Goal: Register for event/course

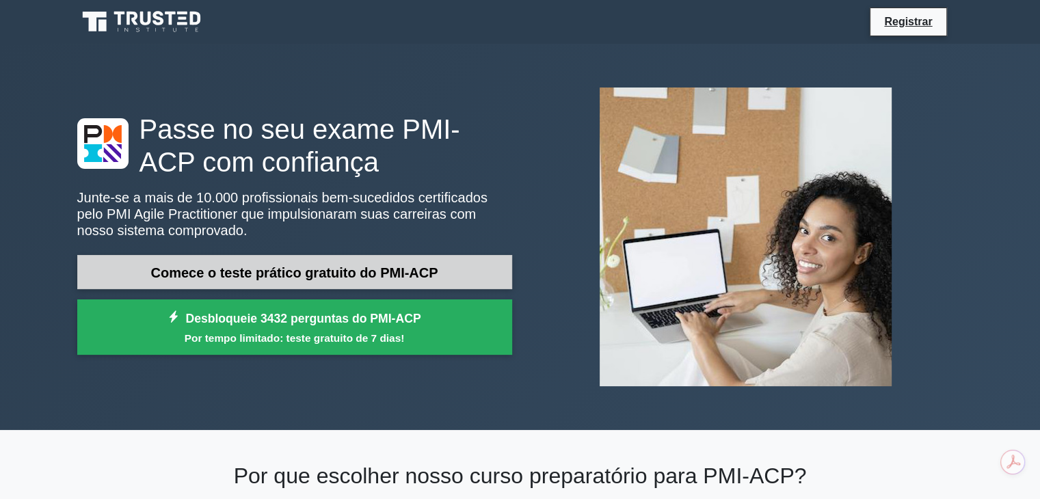
click at [347, 275] on font "Comece o teste prático gratuito do PMI-ACP" at bounding box center [293, 272] width 287 height 15
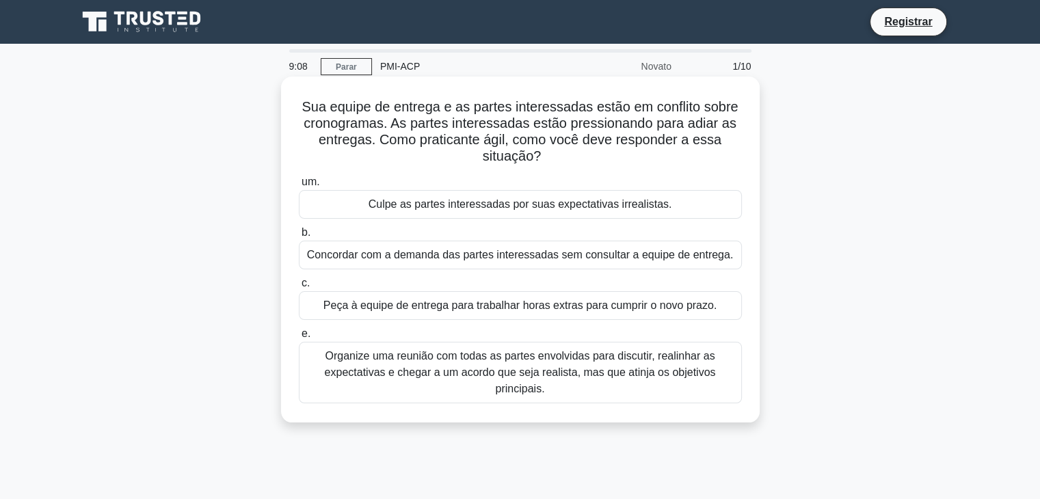
click at [547, 371] on font "Organize uma reunião com todas as partes envolvidas para discutir, realinhar as…" at bounding box center [520, 372] width 391 height 44
click at [299, 338] on input "e. Organize uma reunião com todas as partes envolvidas para discutir, realinhar…" at bounding box center [299, 334] width 0 height 9
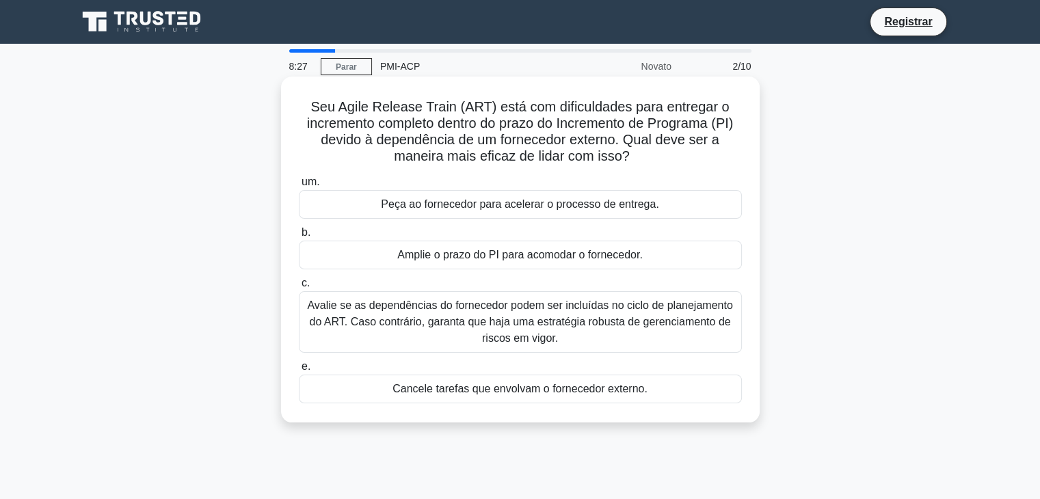
click at [618, 324] on font "Avalie se as dependências do fornecedor podem ser incluídas no ciclo de planeja…" at bounding box center [519, 321] width 425 height 44
click at [299, 288] on input "c. Avalie se as dependências do fornecedor podem ser incluídas no ciclo de plan…" at bounding box center [299, 283] width 0 height 9
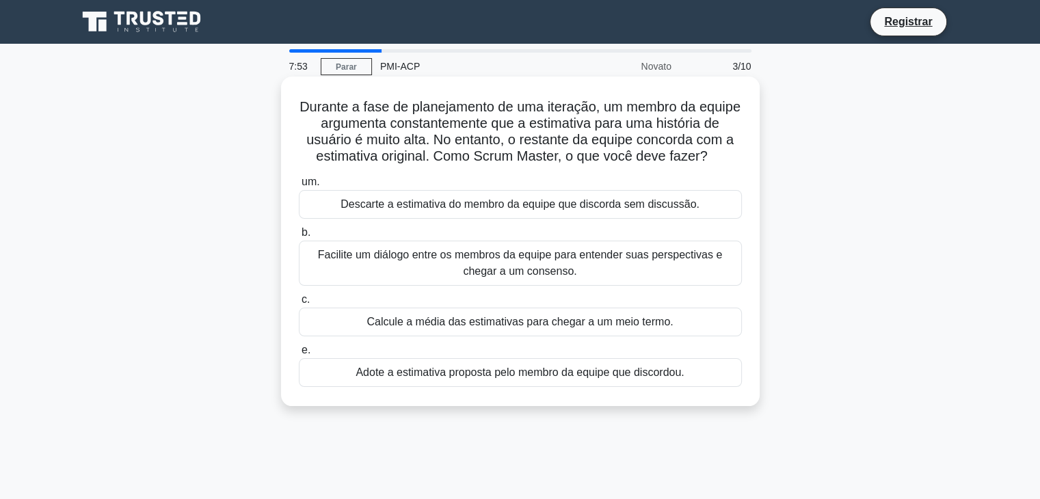
click at [585, 280] on font "Facilite um diálogo entre os membros da equipe para entender suas perspectivas …" at bounding box center [520, 263] width 431 height 33
click at [299, 237] on input "b. Facilite um diálogo entre os membros da equipe para entender suas perspectiv…" at bounding box center [299, 232] width 0 height 9
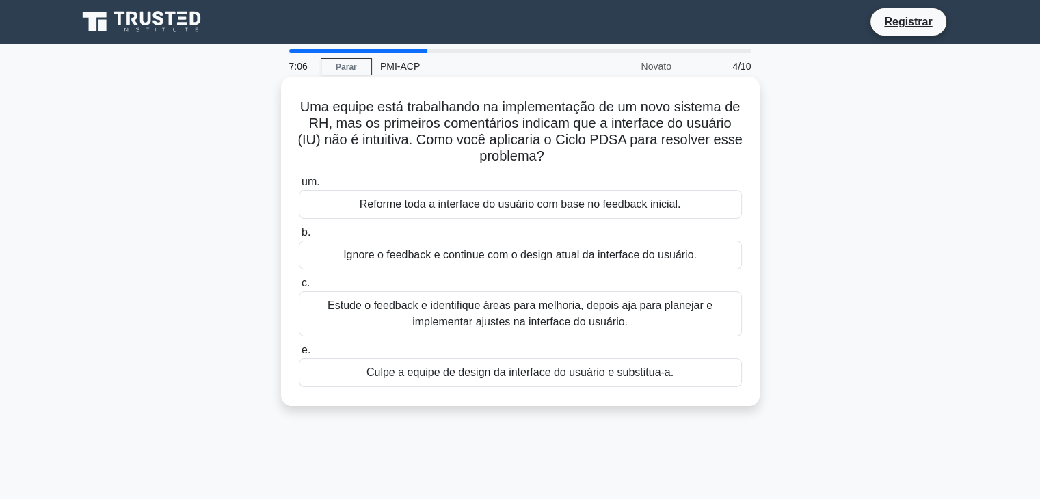
click at [525, 320] on font "Estude o feedback e identifique áreas para melhoria, depois aja para planejar e…" at bounding box center [520, 313] width 385 height 28
click at [299, 288] on input "c. Estude o feedback e identifique áreas para melhoria, depois aja para planeja…" at bounding box center [299, 283] width 0 height 9
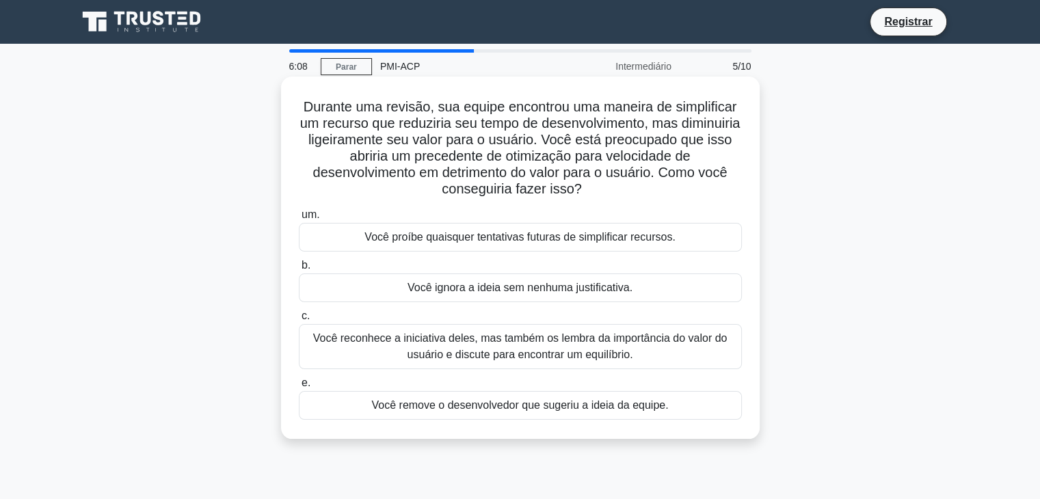
click at [585, 354] on font "Você reconhece a iniciativa deles, mas também os lembra da importância do valor…" at bounding box center [520, 346] width 414 height 28
click at [299, 321] on input "c. Você reconhece a iniciativa deles, mas também os lembra da importância do va…" at bounding box center [299, 316] width 0 height 9
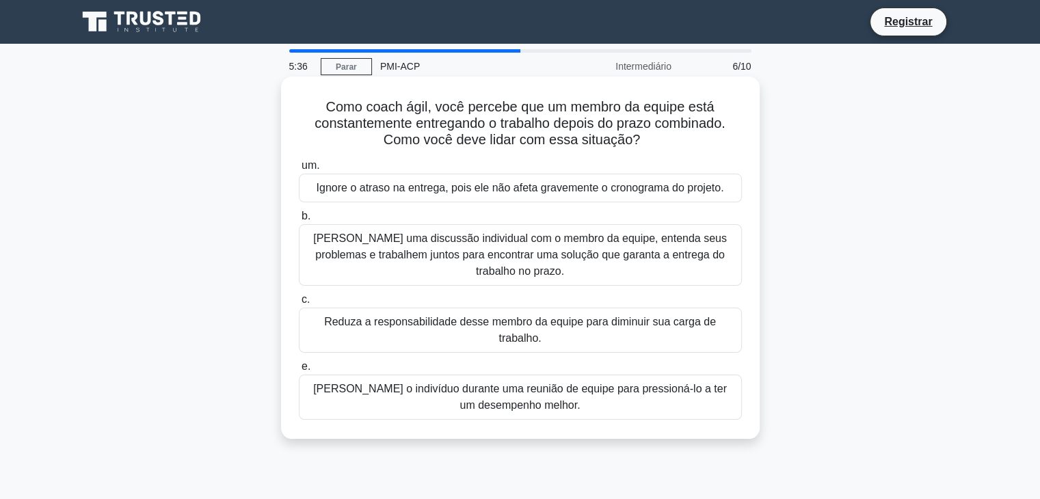
click at [563, 260] on font "Tenha uma discussão individual com o membro da equipe, entenda seus problemas e…" at bounding box center [520, 254] width 414 height 44
click at [299, 221] on input "b. Tenha uma discussão individual com o membro da equipe, entenda seus problema…" at bounding box center [299, 216] width 0 height 9
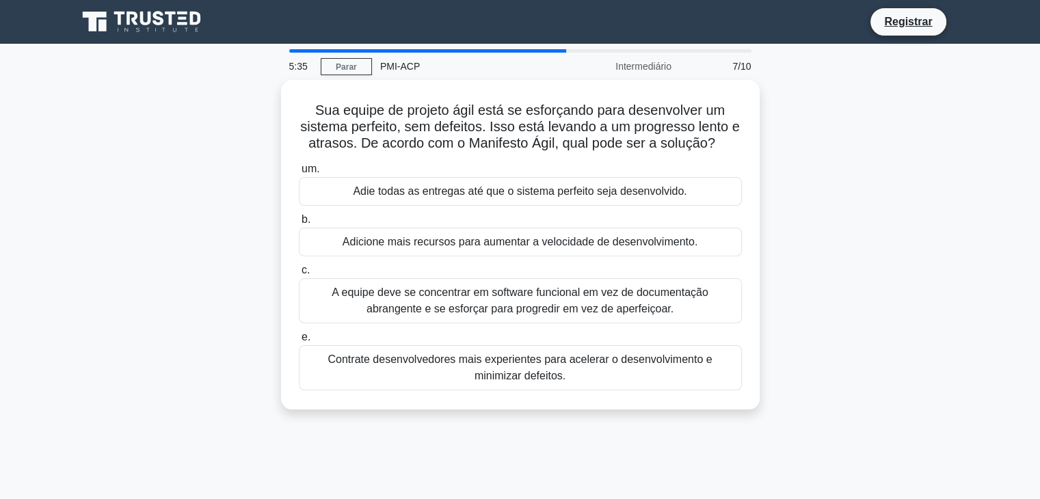
click at [563, 262] on label "c. A equipe deve se concentrar em software funcional em vez de documentação abr…" at bounding box center [520, 293] width 443 height 62
click at [299, 266] on input "c. A equipe deve se concentrar em software funcional em vez de documentação abr…" at bounding box center [299, 270] width 0 height 9
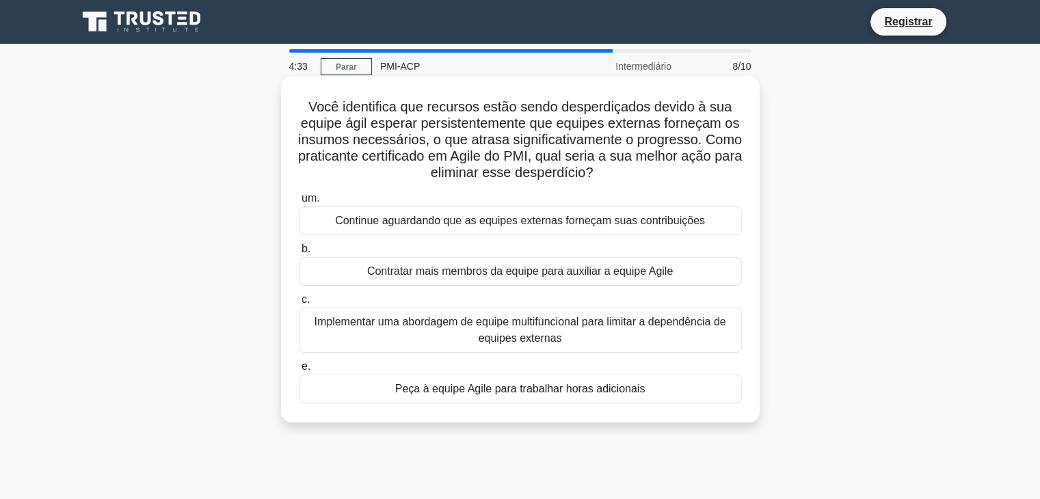
click at [572, 334] on font "Implementar uma abordagem de equipe multifuncional para limitar a dependência d…" at bounding box center [520, 330] width 431 height 33
click at [299, 304] on input "c. Implementar uma abordagem de equipe multifuncional para limitar a dependênci…" at bounding box center [299, 299] width 0 height 9
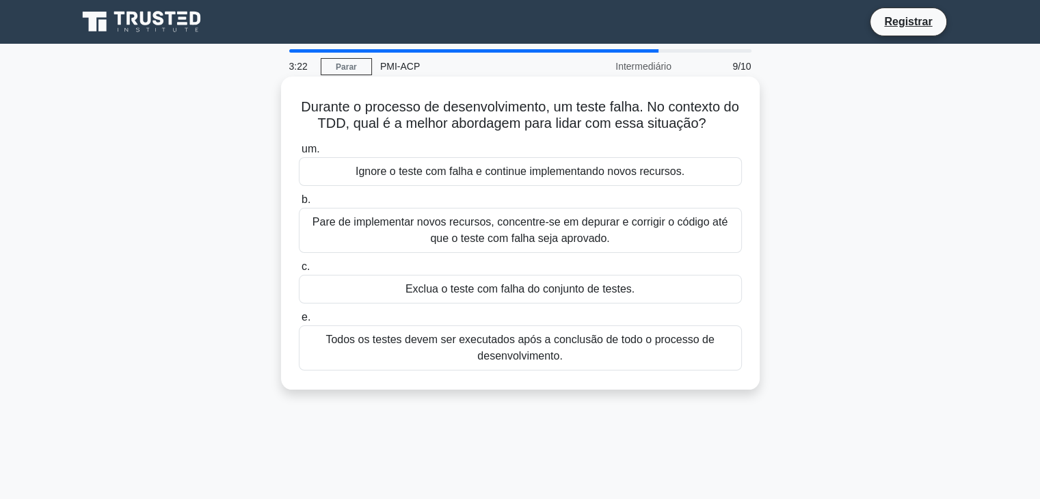
click at [522, 237] on font "Pare de implementar novos recursos, concentre-se em depurar e corrigir o código…" at bounding box center [519, 230] width 415 height 28
click at [299, 204] on input "b. Pare de implementar novos recursos, concentre-se em depurar e corrigir o cód…" at bounding box center [299, 200] width 0 height 9
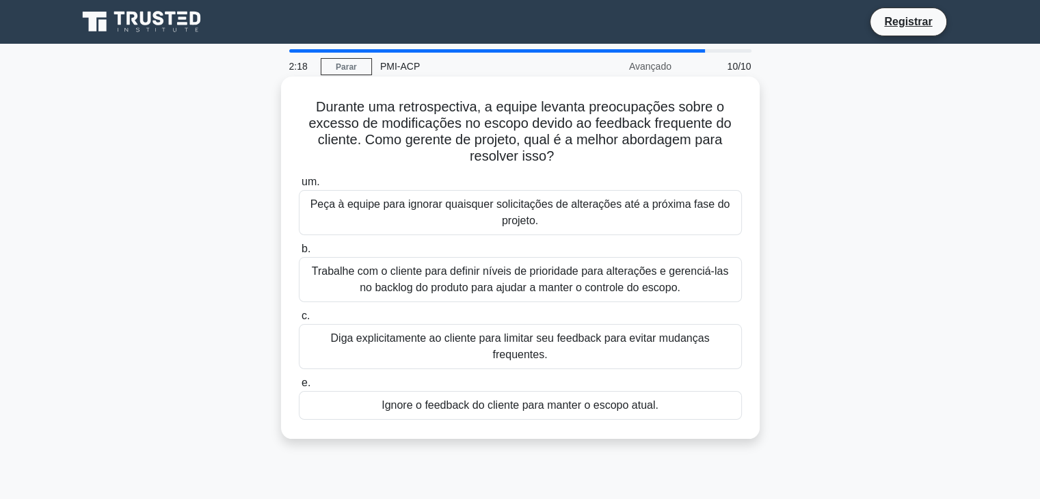
click at [539, 284] on font "Trabalhe com o cliente para definir níveis de prioridade para alterações e gere…" at bounding box center [520, 279] width 417 height 28
click at [299, 254] on input "b. Trabalhe com o cliente para definir níveis de prioridade para alterações e g…" at bounding box center [299, 249] width 0 height 9
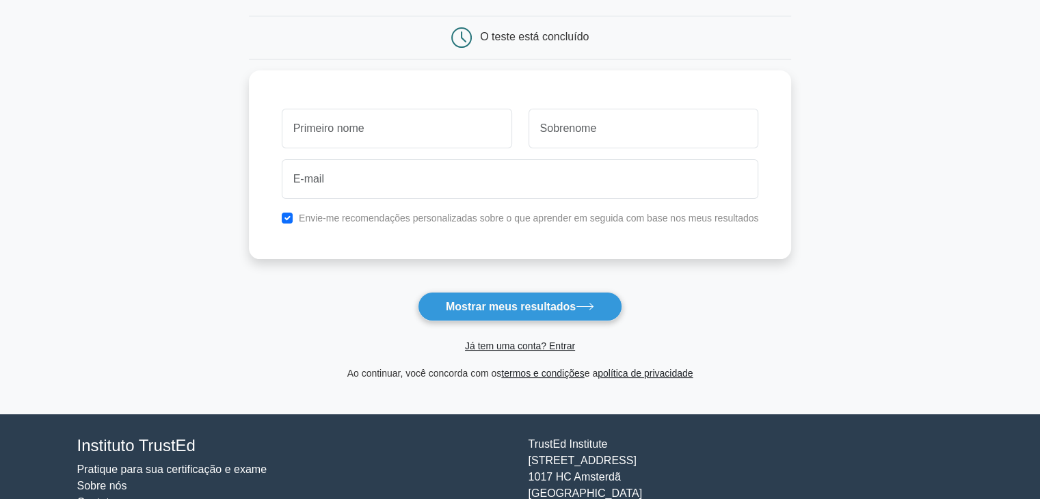
scroll to position [52, 0]
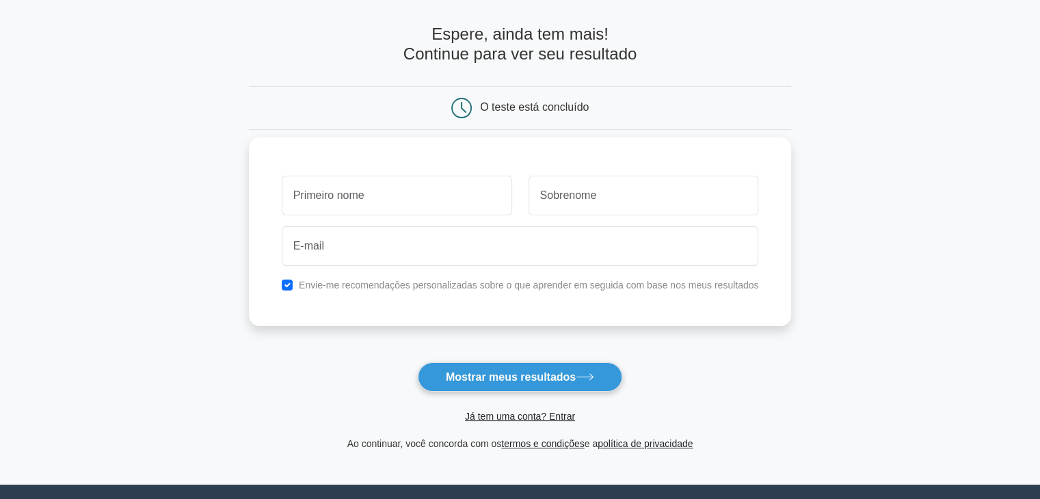
click at [423, 198] on input "text" at bounding box center [397, 196] width 230 height 40
type input "Fernando"
click at [610, 200] on input "text" at bounding box center [644, 196] width 230 height 40
type input "Reis"
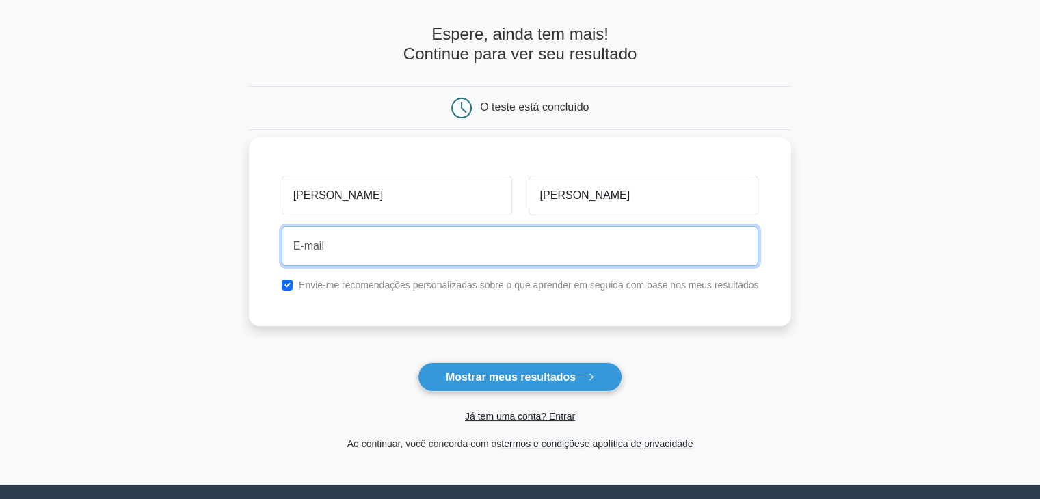
click at [427, 237] on input "email" at bounding box center [520, 246] width 477 height 40
type input "[EMAIL_ADDRESS][DOMAIN_NAME]"
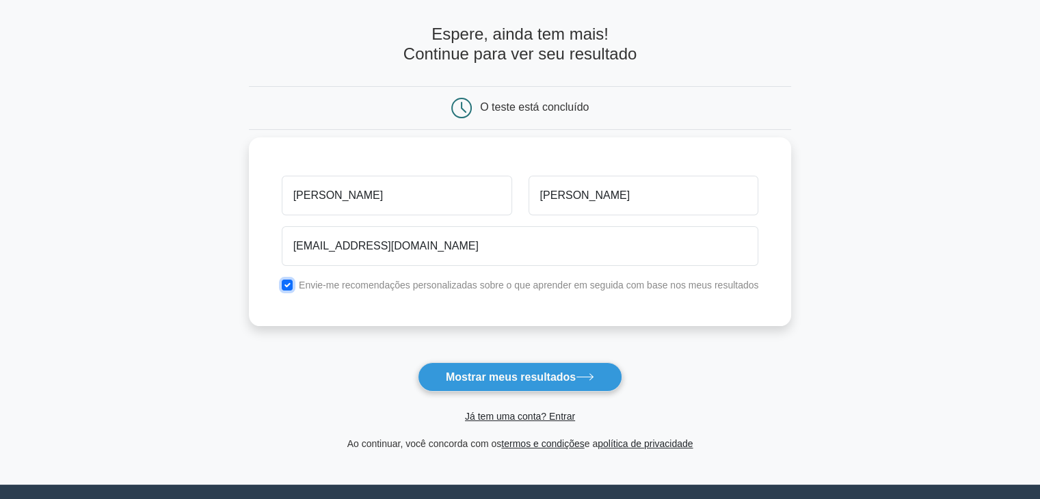
click at [291, 283] on input "checkbox" at bounding box center [287, 285] width 11 height 11
click at [291, 284] on input "checkbox" at bounding box center [287, 285] width 11 height 11
checkbox input "true"
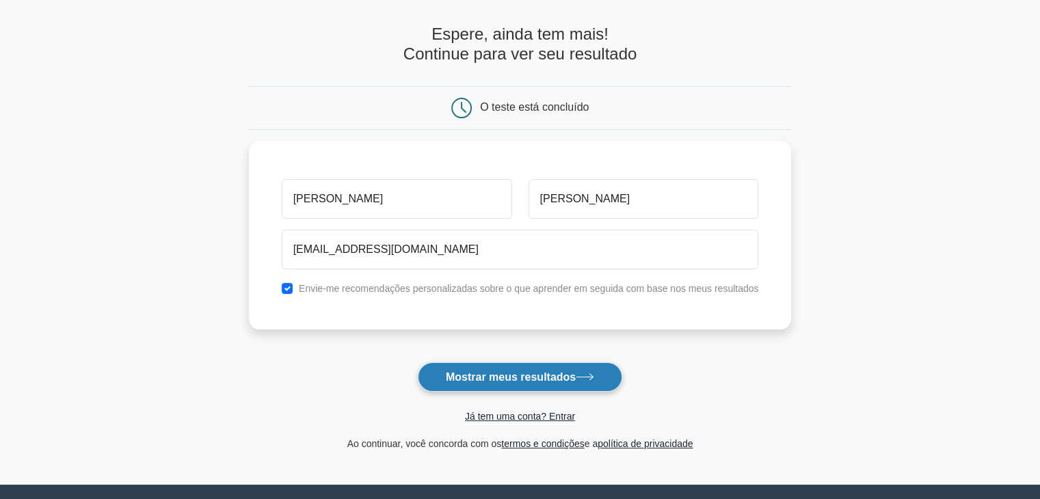
click at [460, 377] on font "Mostrar meus resultados" at bounding box center [511, 377] width 130 height 12
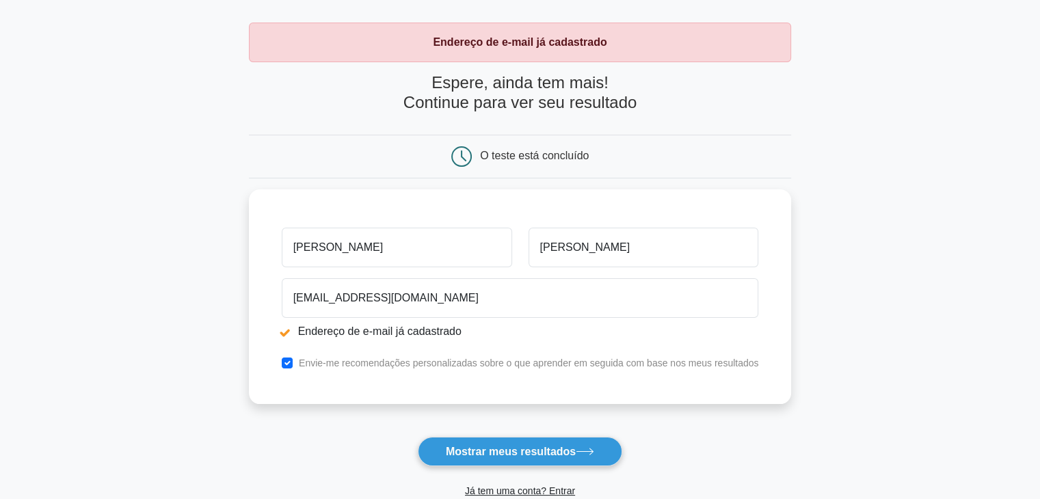
scroll to position [137, 0]
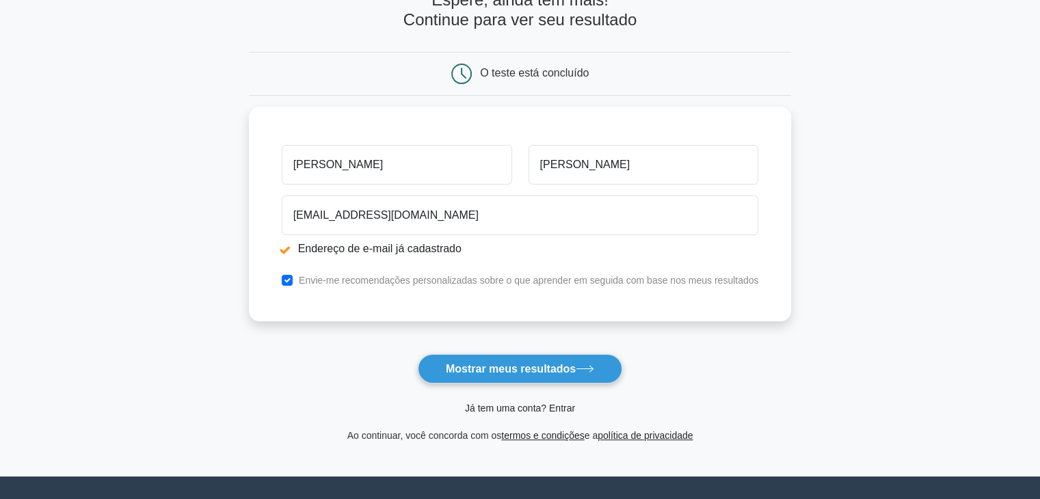
click at [511, 408] on font "Já tem uma conta? Entrar" at bounding box center [520, 408] width 110 height 11
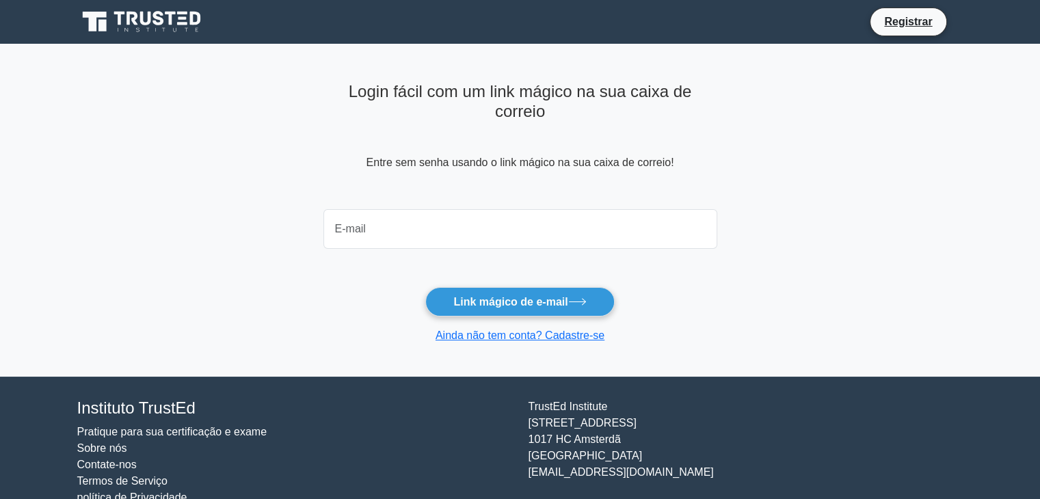
click at [385, 217] on input "email" at bounding box center [520, 229] width 394 height 40
type input "nandoreisouza@gmail.com"
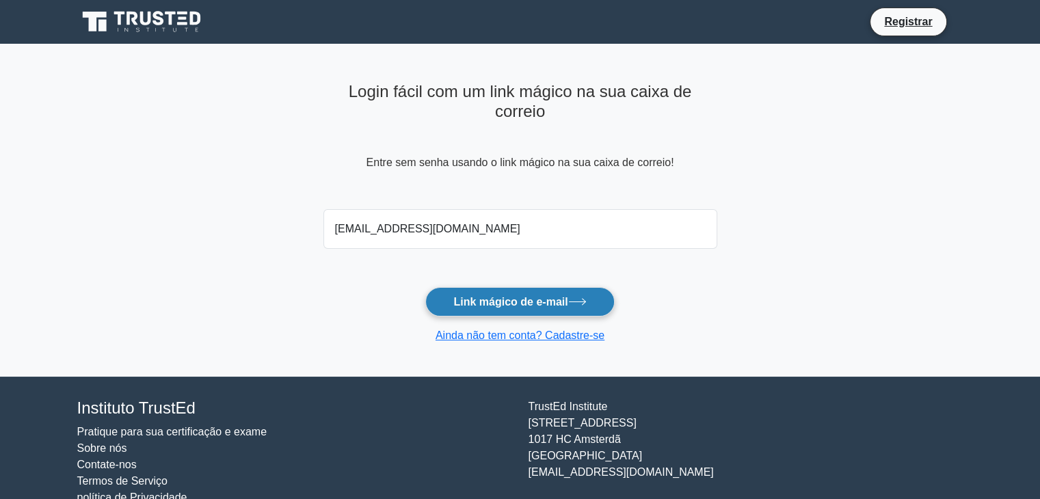
click at [503, 297] on font "Link mágico de e-mail" at bounding box center [510, 302] width 114 height 12
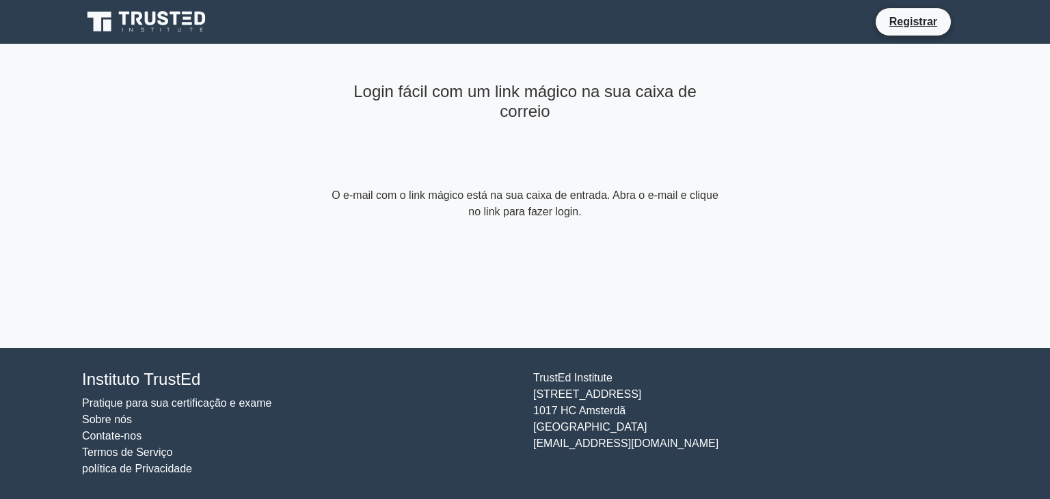
click at [616, 225] on div "Login fácil com um link mágico na sua caixa de correio O e-mail com o link mági…" at bounding box center [525, 148] width 410 height 209
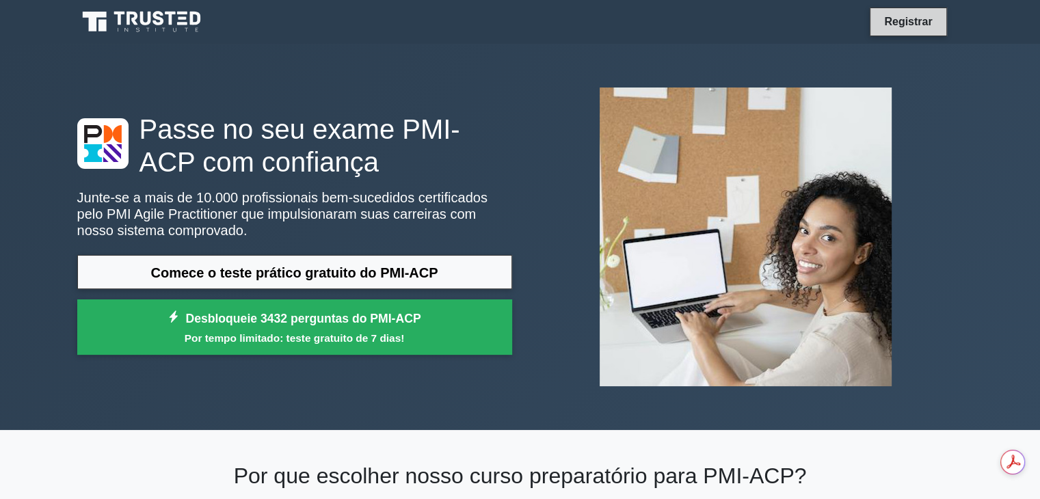
click at [905, 23] on font "Registrar" at bounding box center [908, 22] width 48 height 12
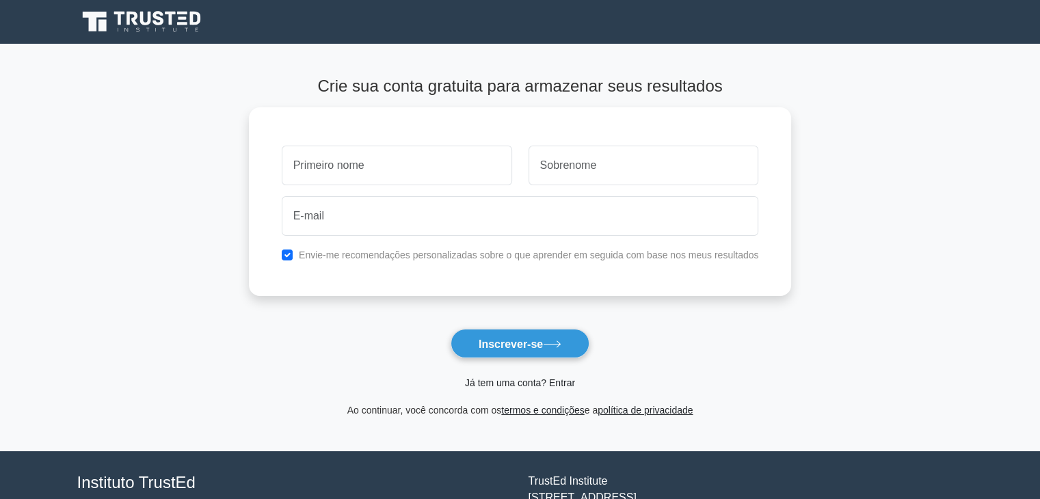
click at [516, 384] on font "Já tem uma conta? Entrar" at bounding box center [520, 382] width 110 height 11
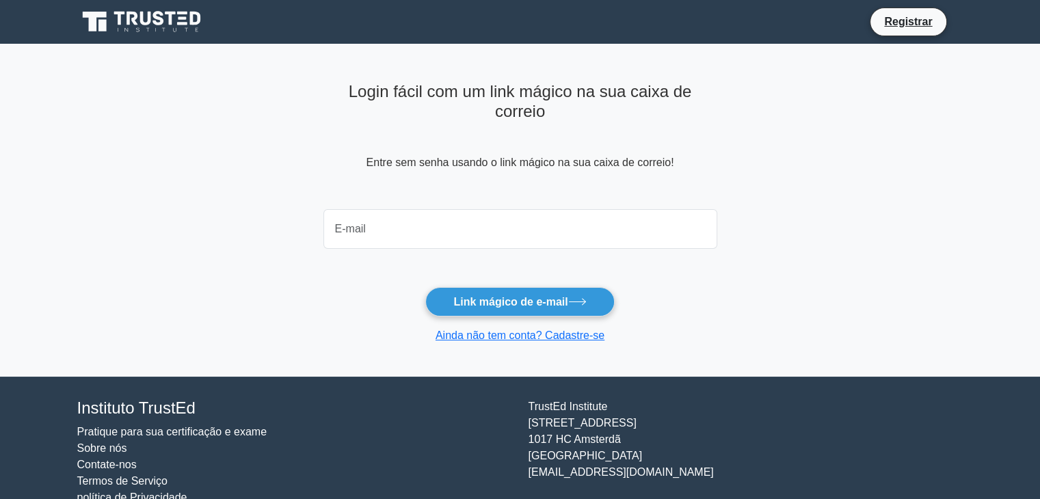
click at [435, 232] on input "email" at bounding box center [520, 229] width 394 height 40
type input "nandoreisouza@gmail.com"
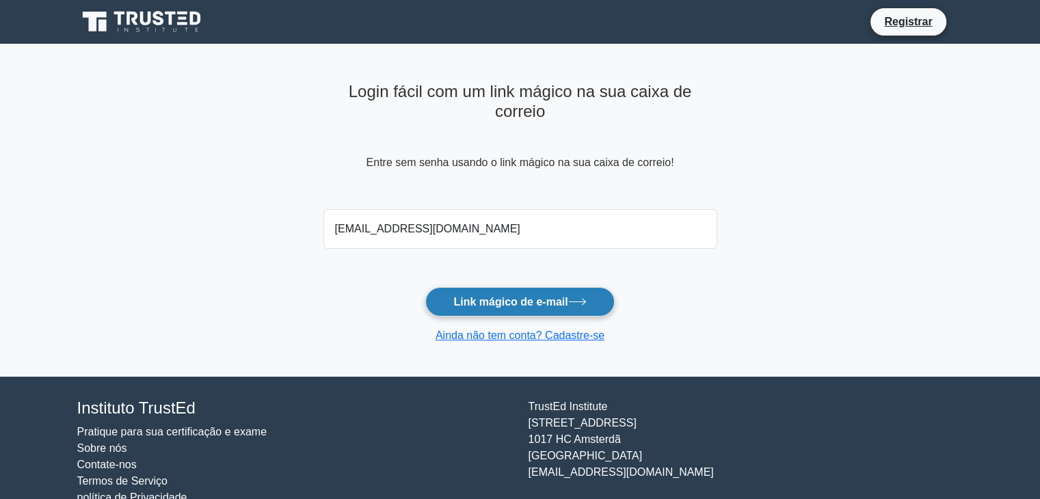
click at [544, 294] on button "Link mágico de e-mail" at bounding box center [519, 301] width 189 height 29
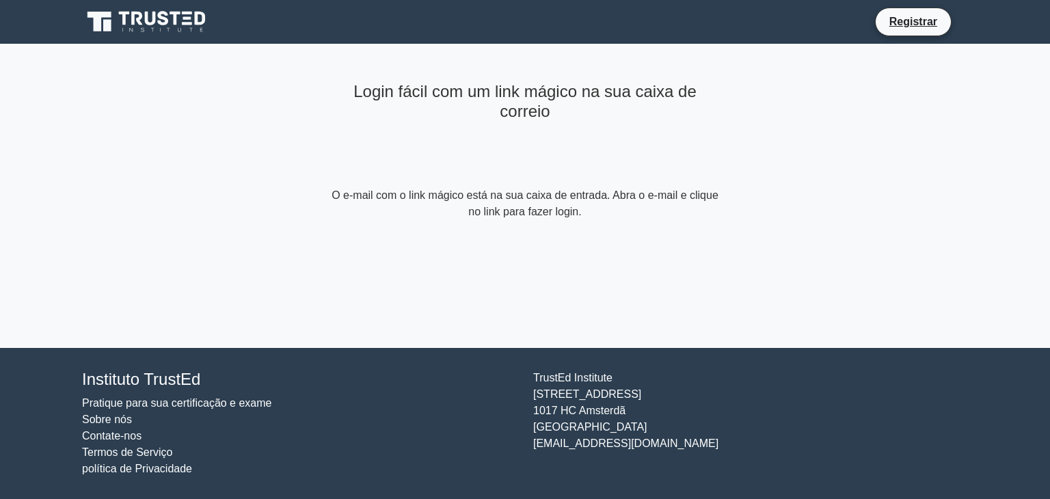
click at [159, 12] on icon at bounding box center [147, 22] width 131 height 26
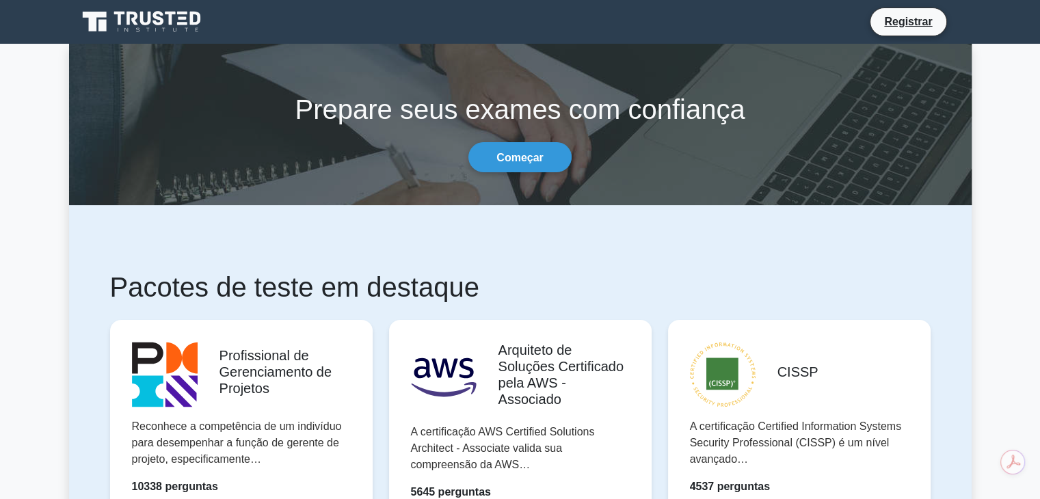
click at [170, 24] on icon at bounding box center [170, 19] width 11 height 14
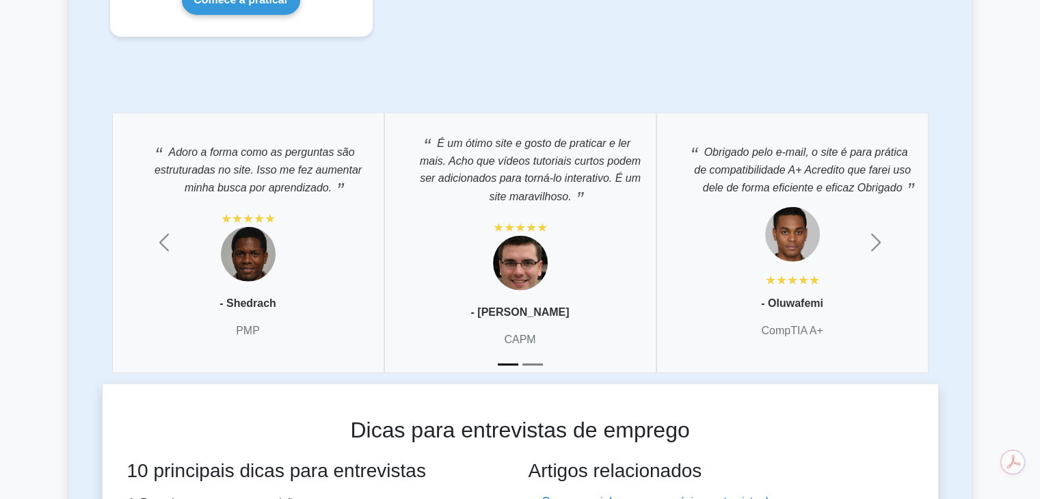
scroll to position [3441, 0]
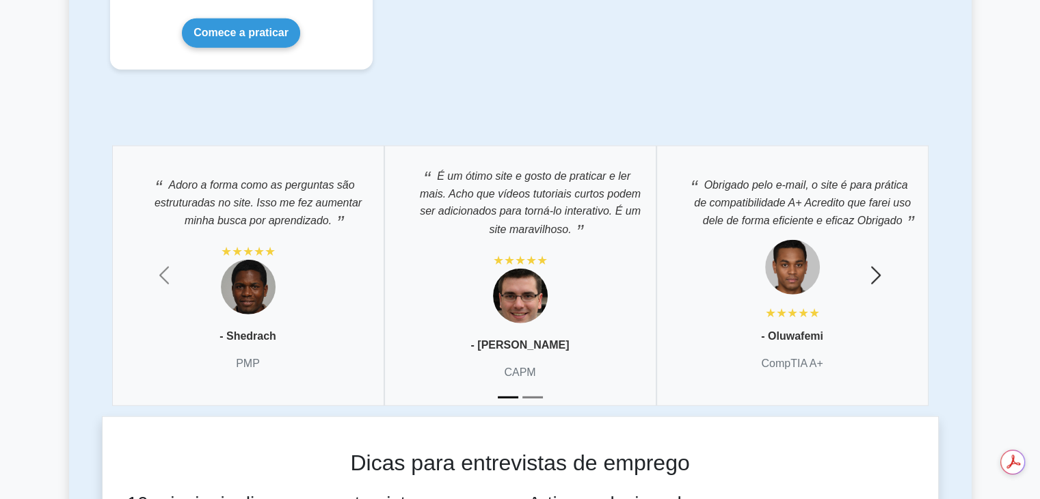
click at [871, 265] on span "button" at bounding box center [876, 276] width 22 height 22
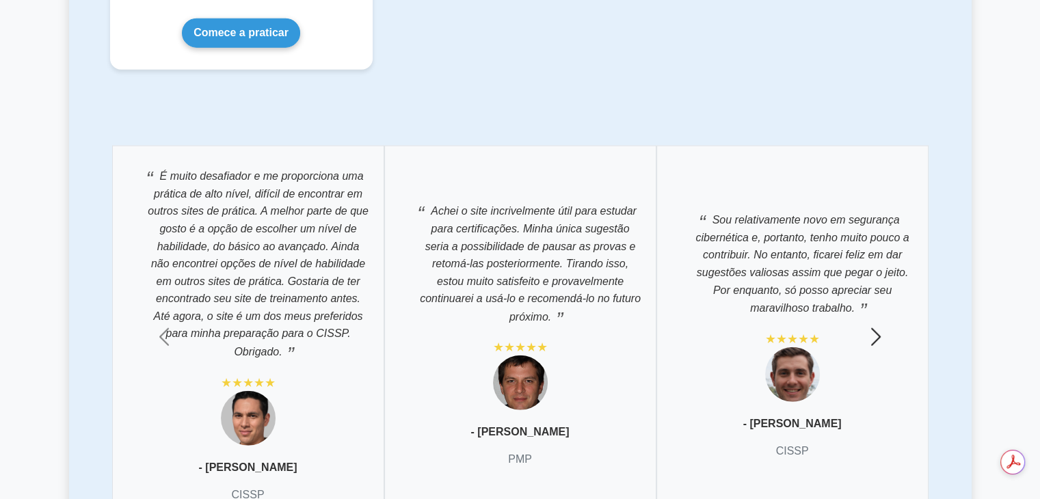
click at [875, 326] on span "button" at bounding box center [876, 337] width 22 height 22
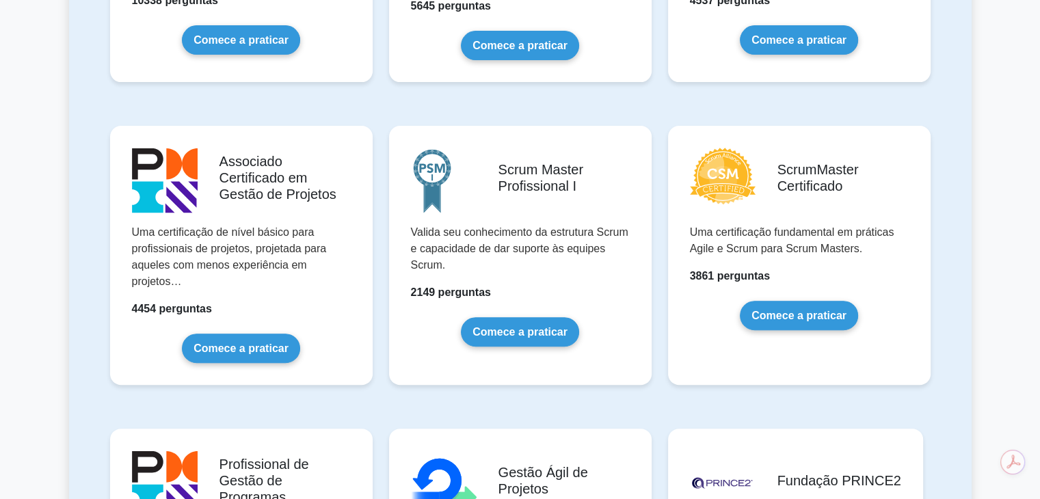
scroll to position [1309, 0]
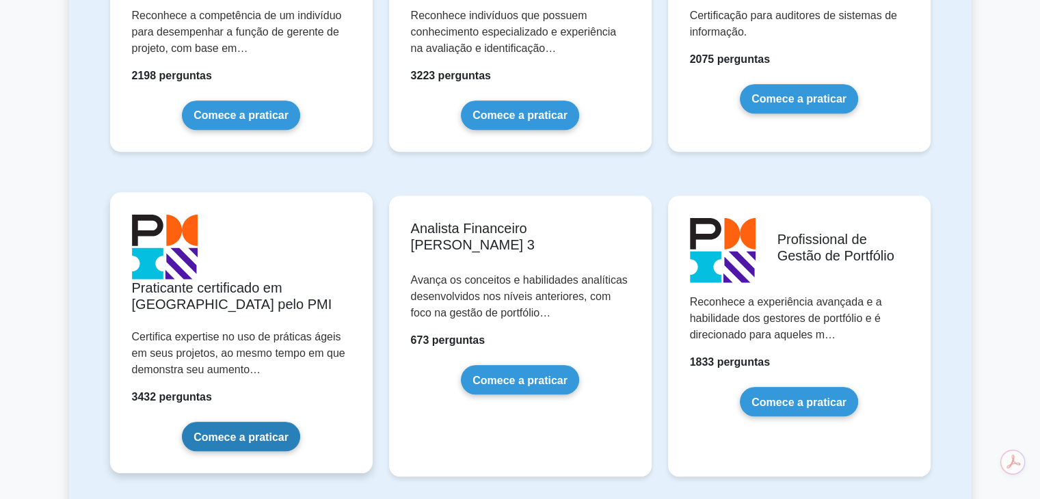
click at [230, 422] on link "Comece a praticar" at bounding box center [241, 436] width 118 height 29
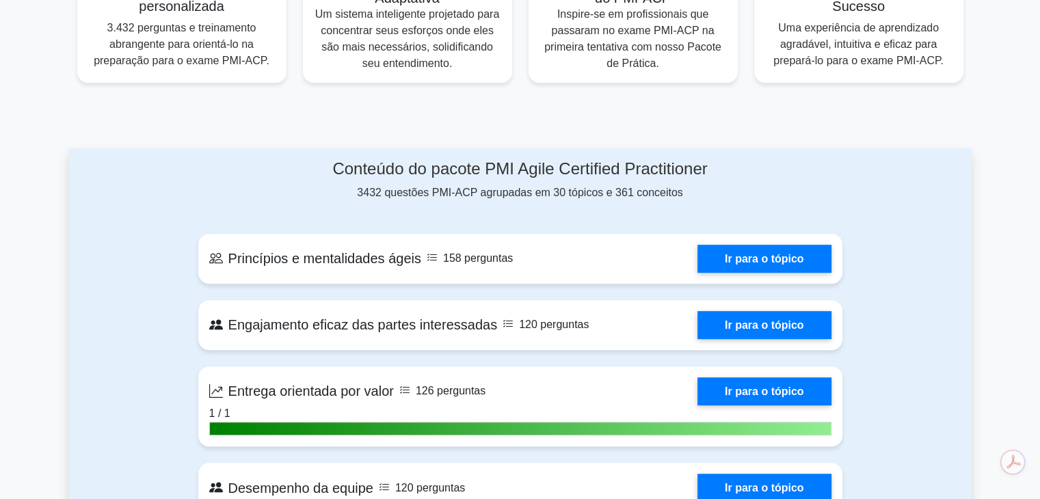
scroll to position [615, 0]
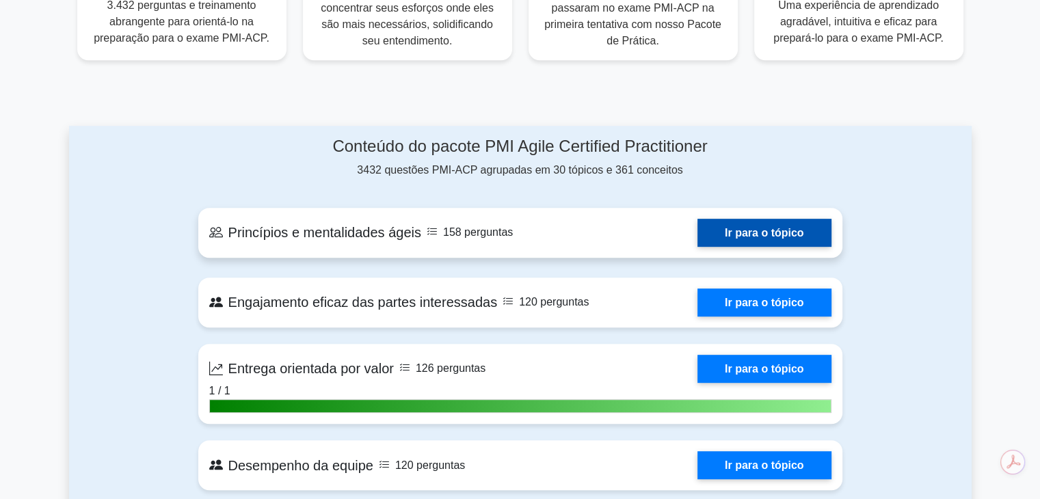
click at [697, 237] on link "Ir para o tópico" at bounding box center [764, 233] width 134 height 28
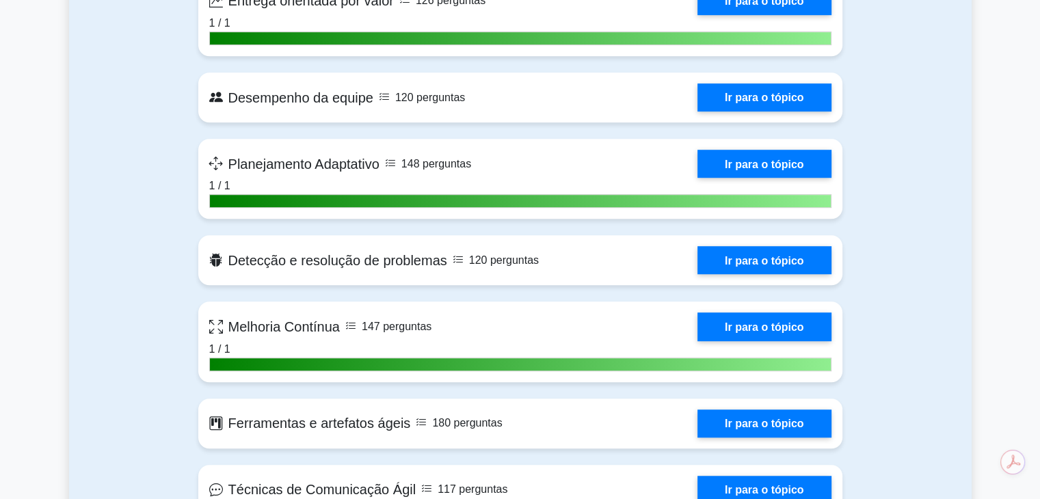
scroll to position [1231, 0]
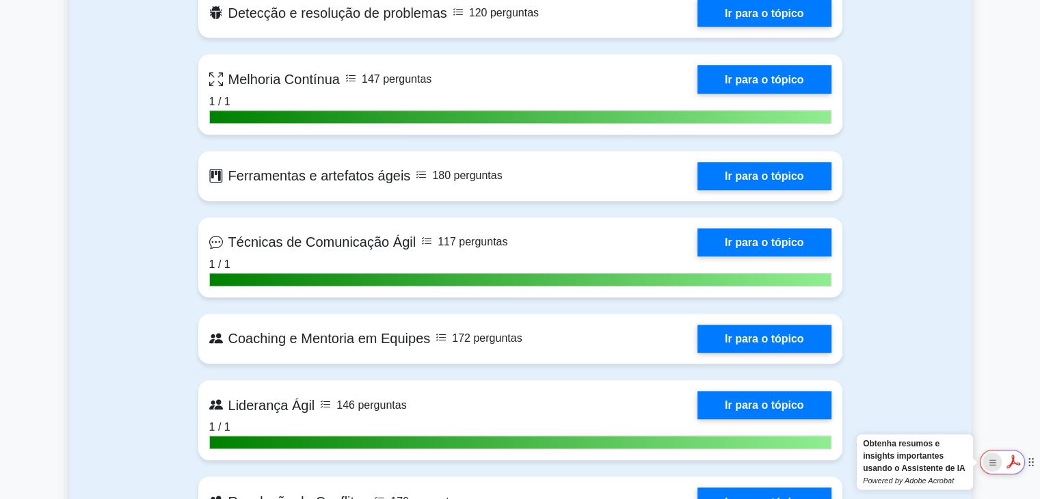
click at [991, 460] on rect "Mostrar configurações de visualização do Acrobat AI FAB" at bounding box center [992, 463] width 10 height 10
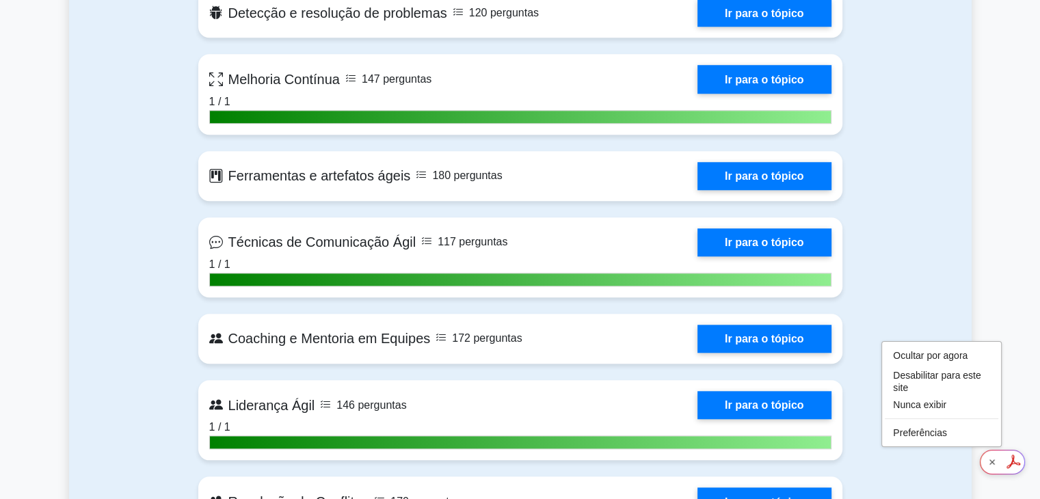
click at [989, 463] on rect "Mostrar configurações de visualização do Acrobat AI FAB" at bounding box center [992, 462] width 10 height 10
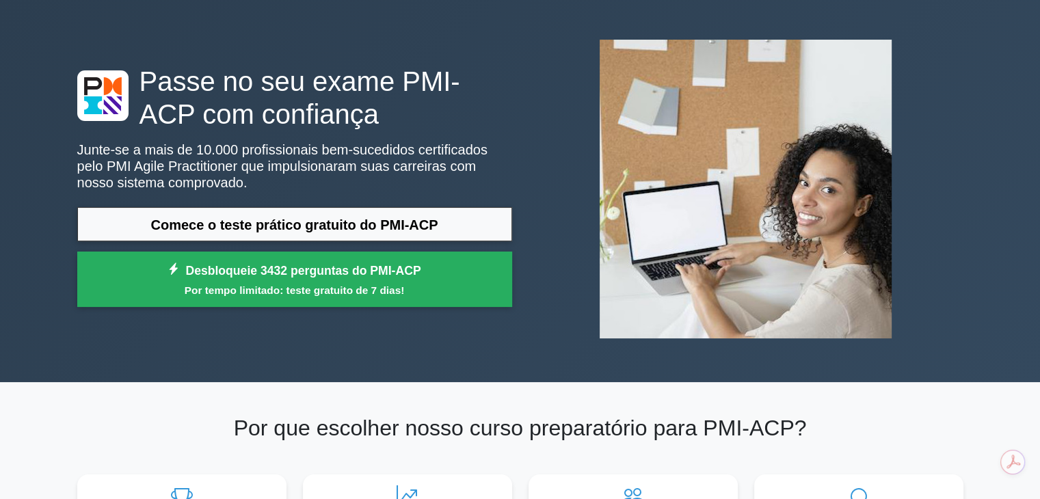
scroll to position [0, 0]
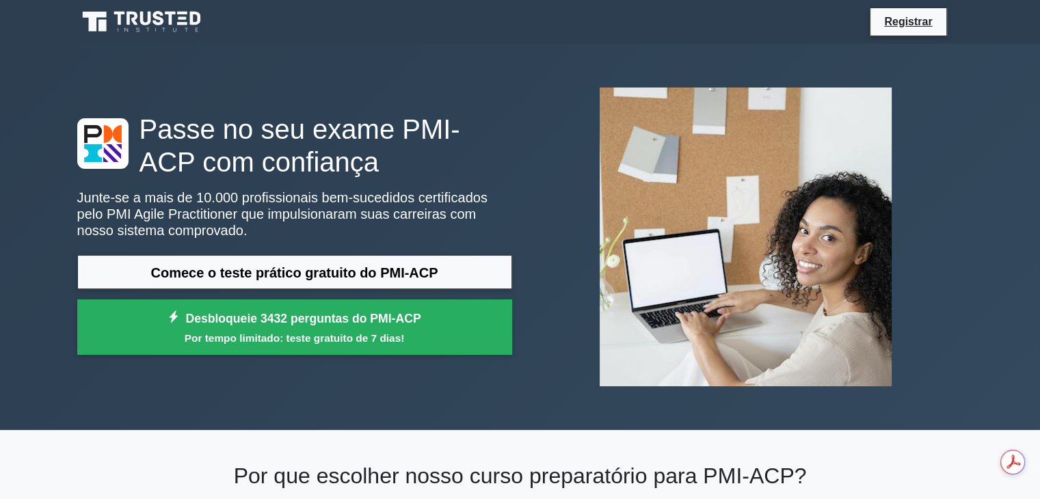
click at [167, 17] on icon at bounding box center [142, 22] width 131 height 26
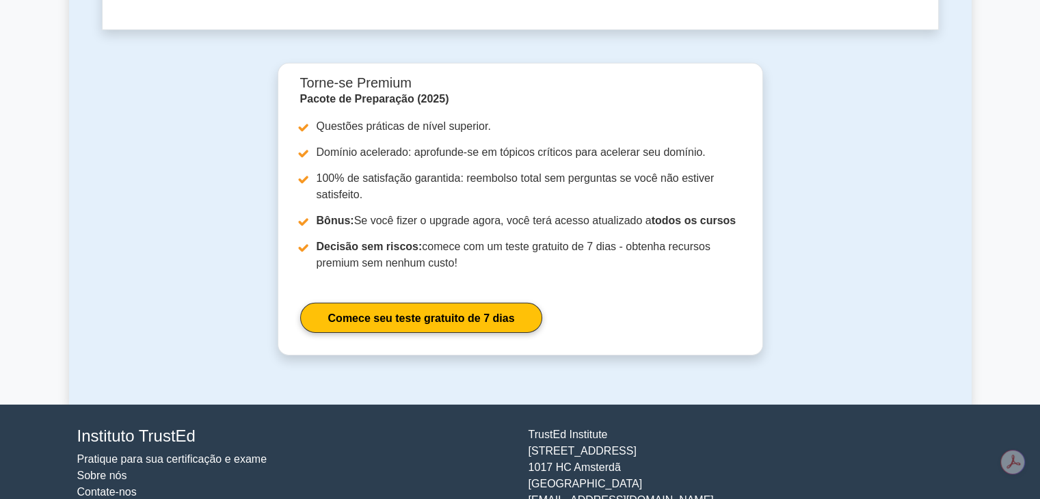
scroll to position [4261, 0]
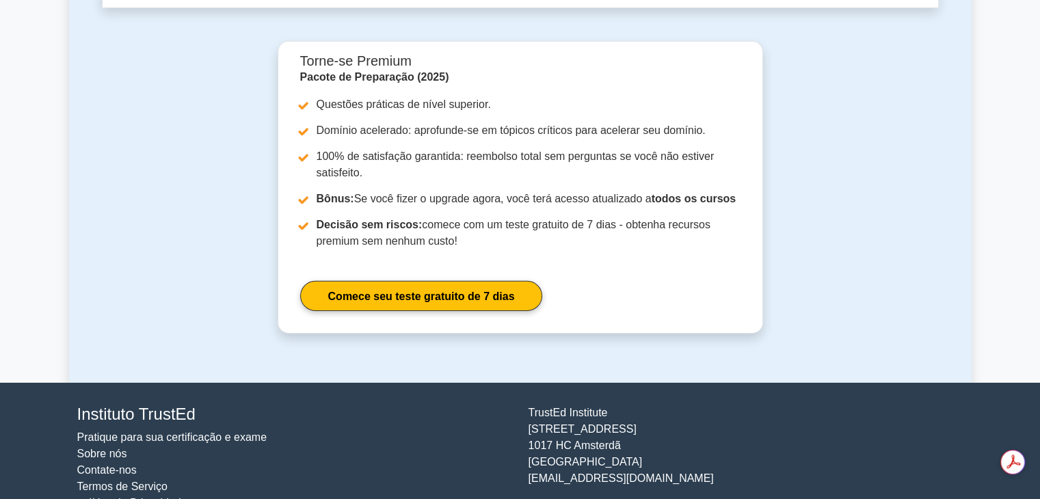
drag, startPoint x: 528, startPoint y: 445, endPoint x: 676, endPoint y: 443, distance: 148.4
click at [676, 443] on div "[GEOGRAPHIC_DATA][STREET_ADDRESS] [EMAIL_ADDRESS][DOMAIN_NAME]" at bounding box center [745, 458] width 451 height 107
copy font "[EMAIL_ADDRESS][DOMAIN_NAME]"
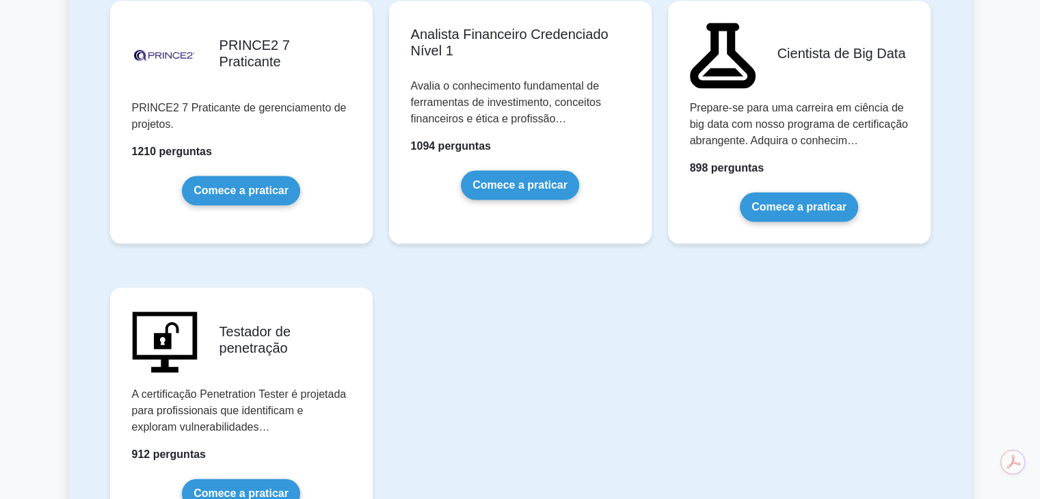
scroll to position [2825, 0]
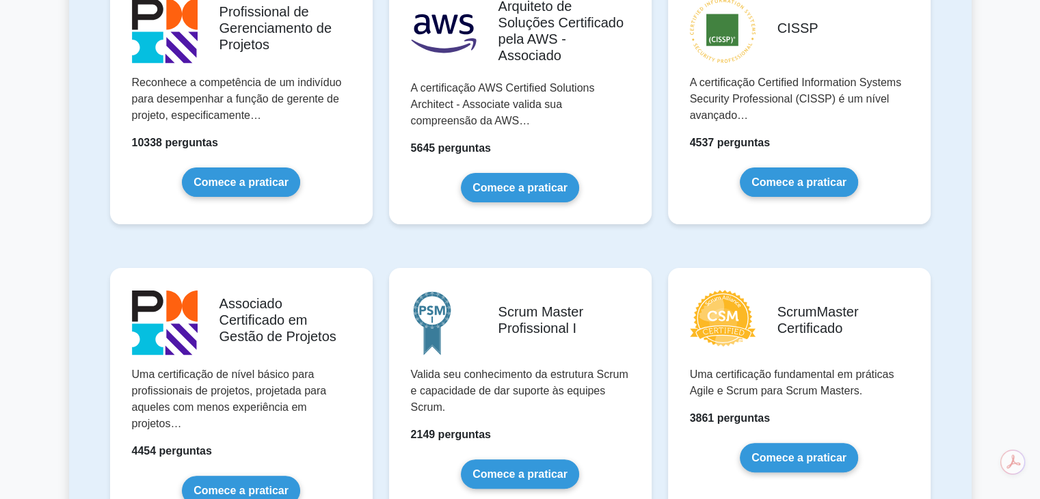
scroll to position [0, 0]
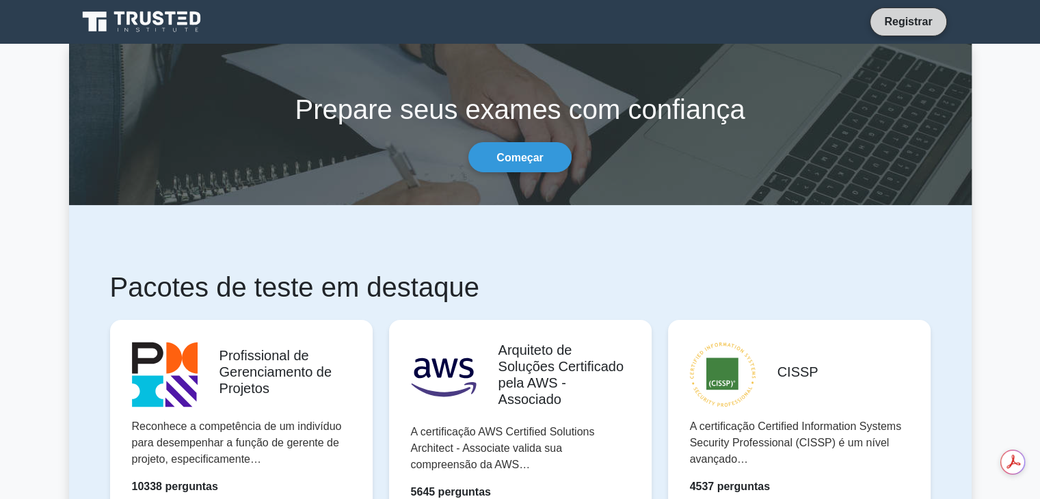
click at [902, 25] on font "Registrar" at bounding box center [908, 22] width 48 height 12
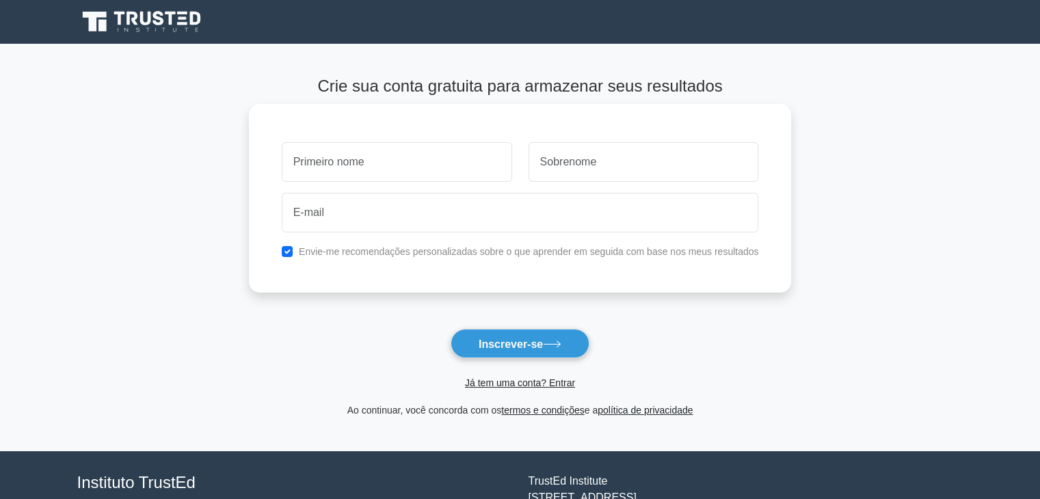
click at [371, 156] on input "text" at bounding box center [397, 162] width 230 height 40
type input "[PERSON_NAME]"
click at [563, 170] on input "text" at bounding box center [644, 162] width 230 height 40
type input "[PERSON_NAME]"
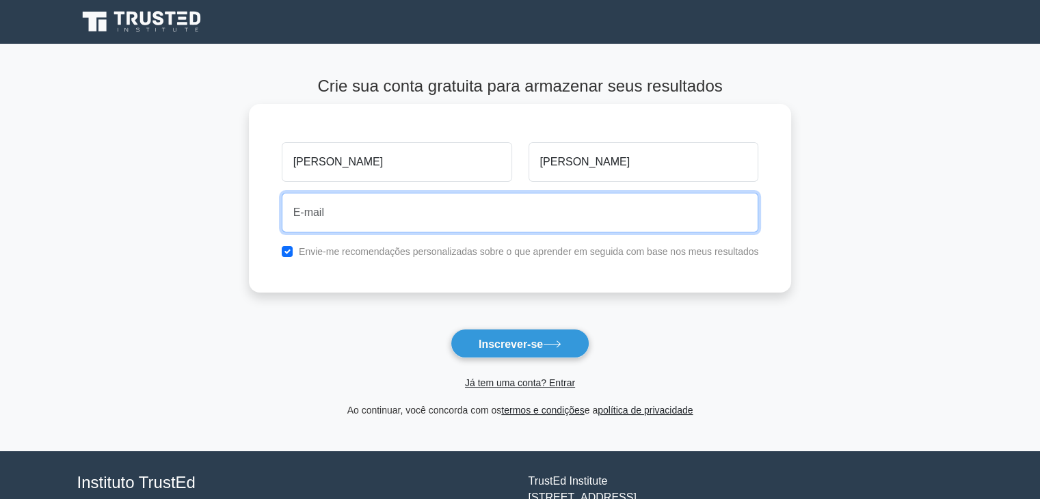
click at [414, 212] on input "email" at bounding box center [520, 213] width 477 height 40
type input "[EMAIL_ADDRESS][DOMAIN_NAME]"
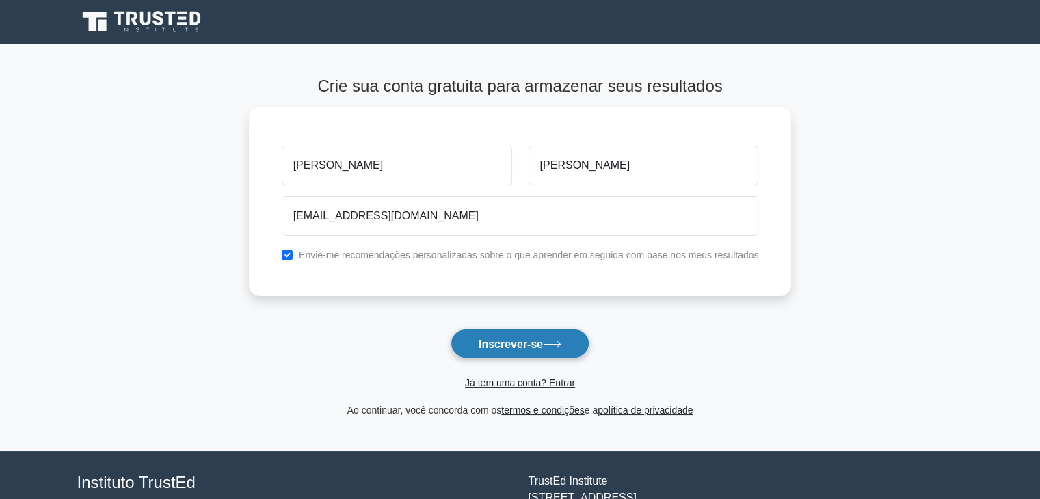
click at [542, 345] on font "Inscrever-se" at bounding box center [511, 344] width 64 height 12
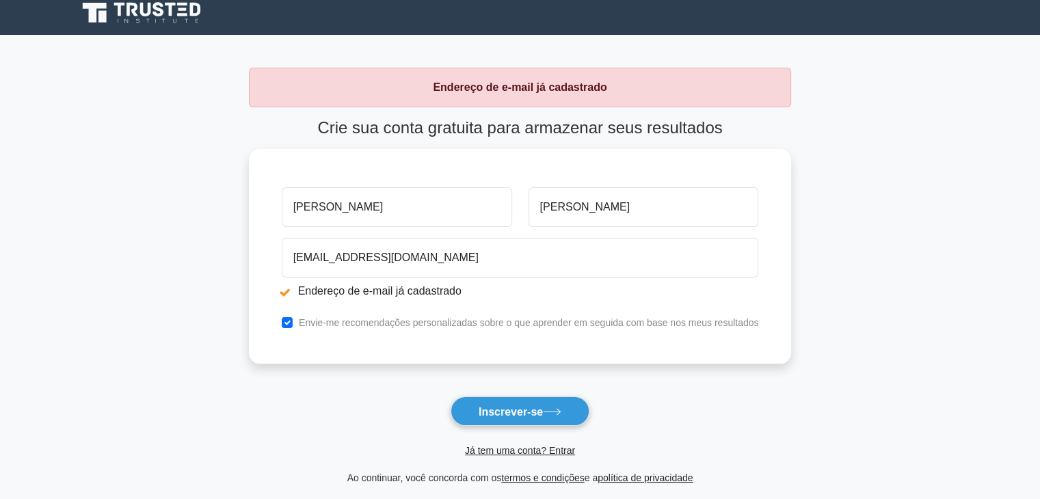
scroll to position [181, 0]
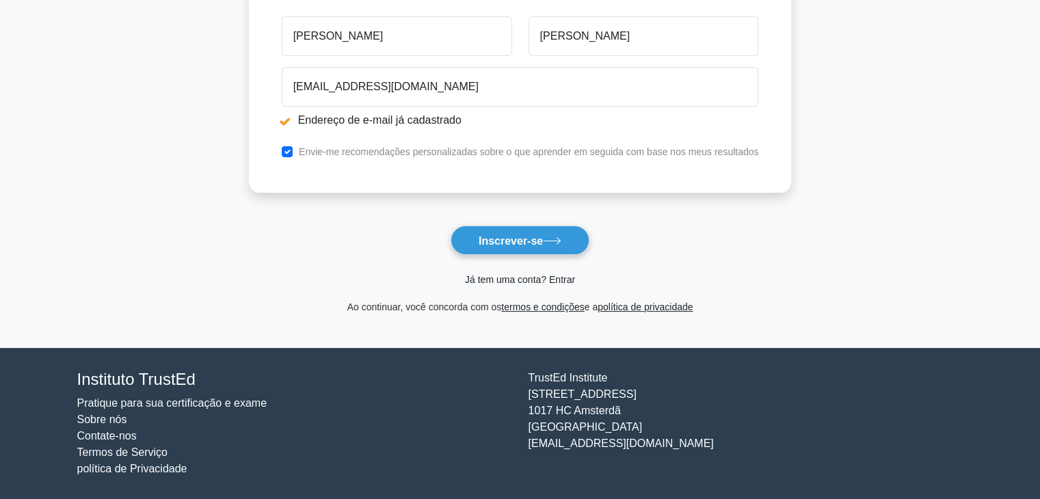
click at [524, 280] on font "Já tem uma conta? Entrar" at bounding box center [520, 279] width 110 height 11
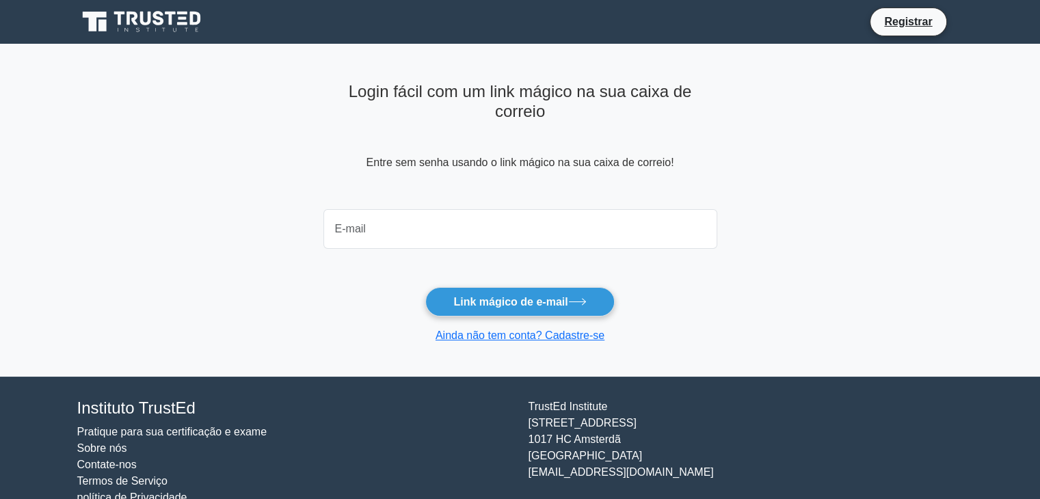
click at [386, 230] on input "email" at bounding box center [520, 229] width 394 height 40
type input "[EMAIL_ADDRESS][DOMAIN_NAME]"
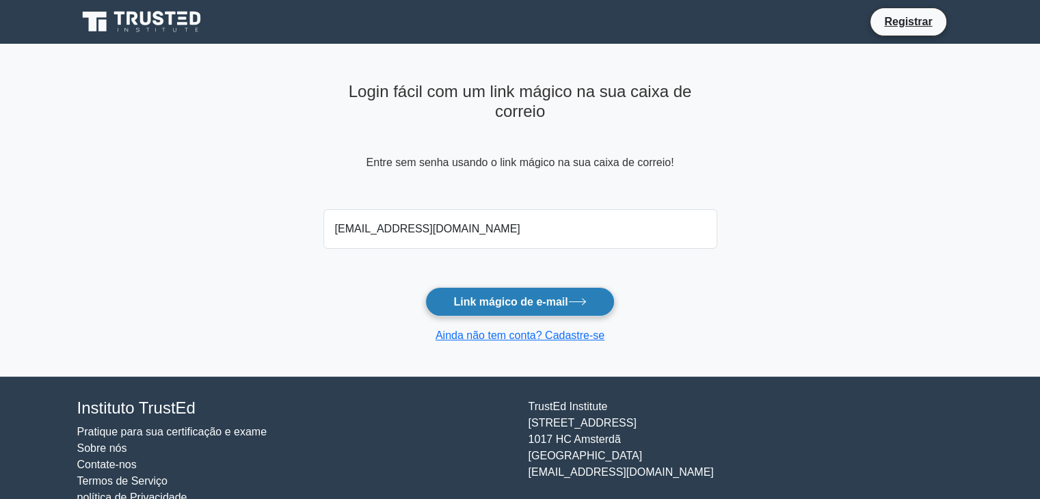
click at [494, 306] on font "Link mágico de e-mail" at bounding box center [510, 302] width 114 height 12
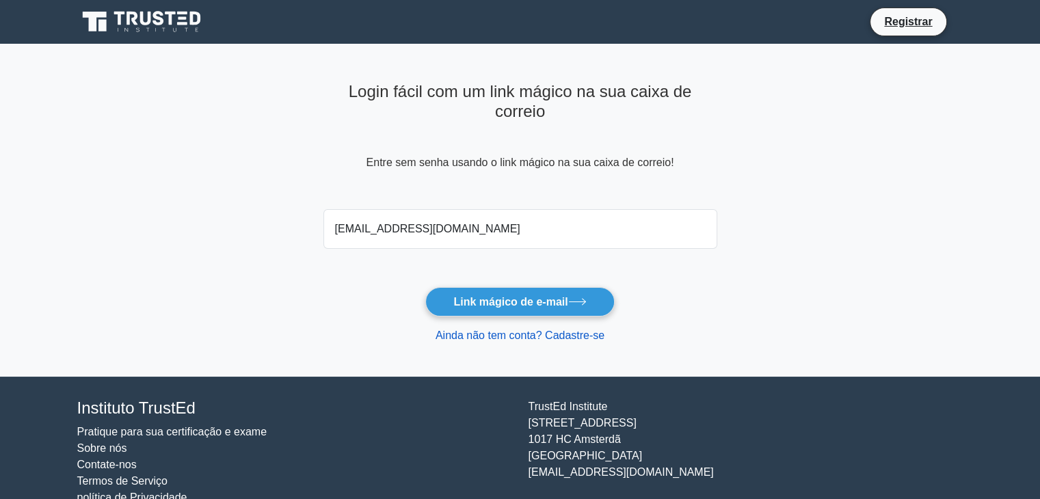
click at [481, 340] on font "Ainda não tem conta? Cadastre-se" at bounding box center [520, 336] width 169 height 12
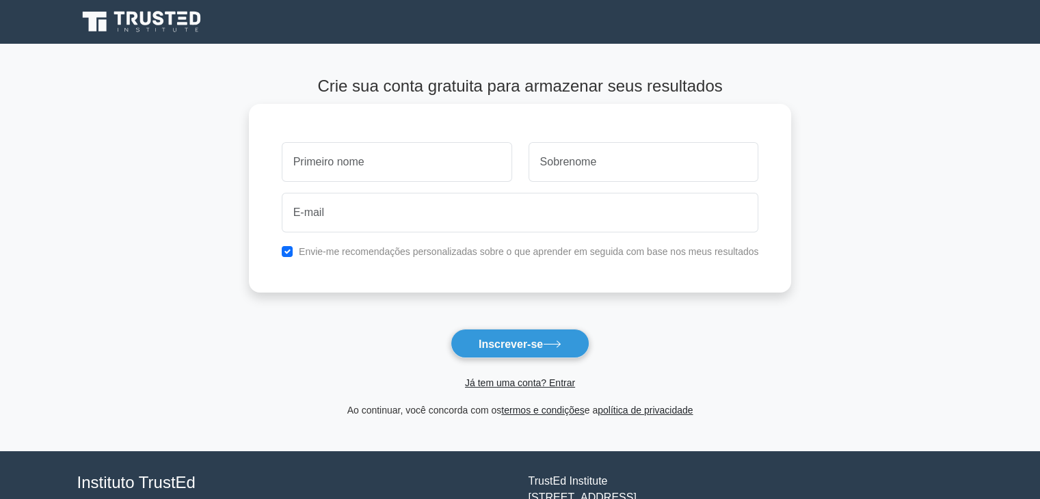
click at [349, 153] on input "text" at bounding box center [397, 162] width 230 height 40
type input "Fernando"
click at [577, 165] on input "text" at bounding box center [644, 162] width 230 height 40
type input "Reis"
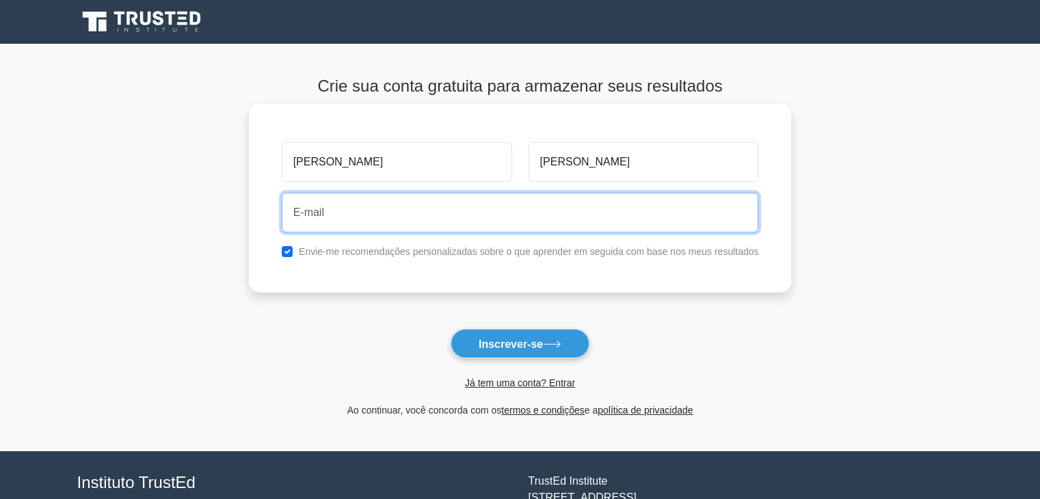
click at [465, 215] on input "email" at bounding box center [520, 213] width 477 height 40
type input "nandoreisouza@gmail.com"
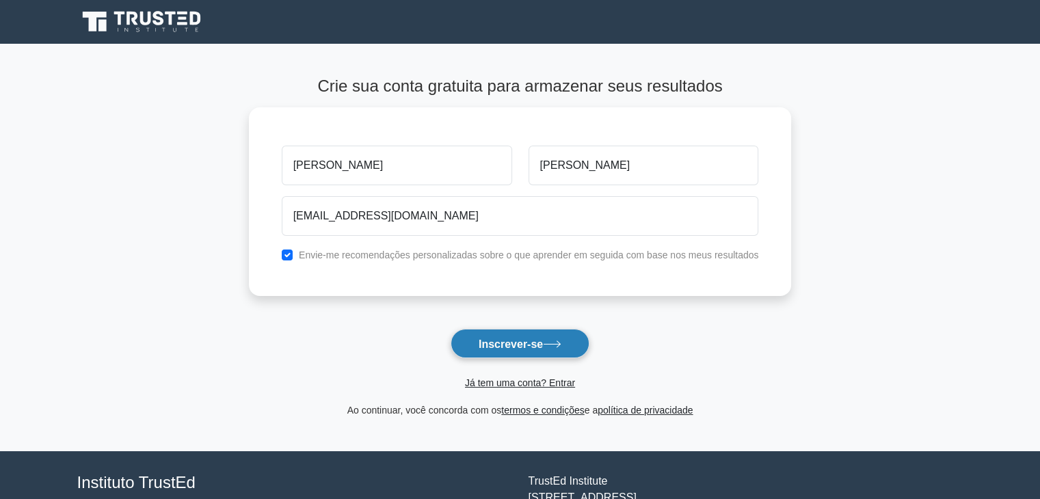
click at [520, 345] on font "Inscrever-se" at bounding box center [511, 344] width 64 height 12
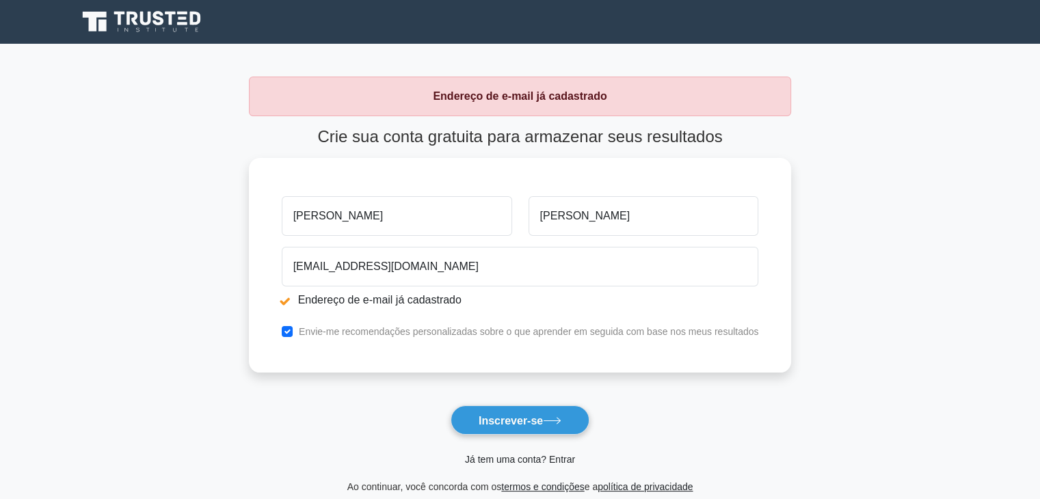
click at [509, 460] on font "Já tem uma conta? Entrar" at bounding box center [520, 459] width 110 height 11
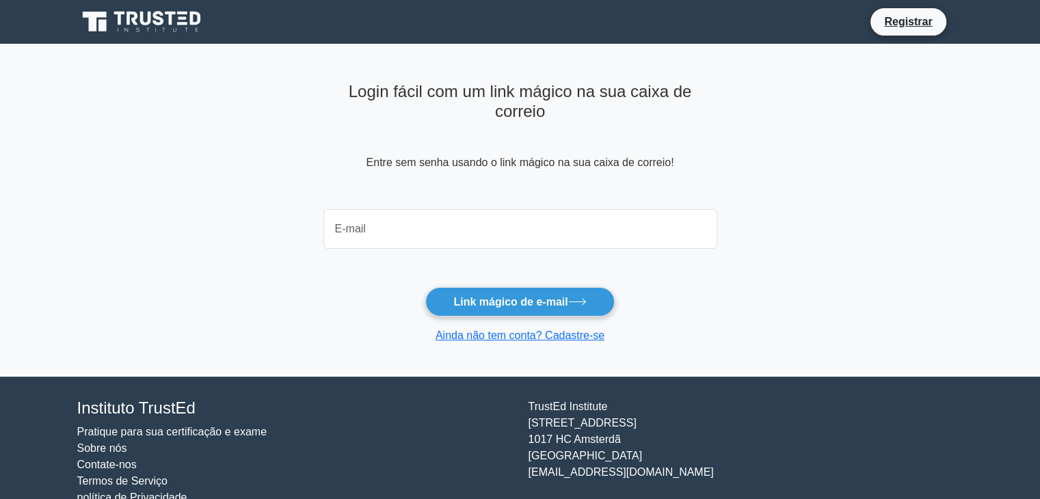
click at [438, 236] on input "email" at bounding box center [520, 229] width 394 height 40
type input "nandoreisouza@gmail.com"
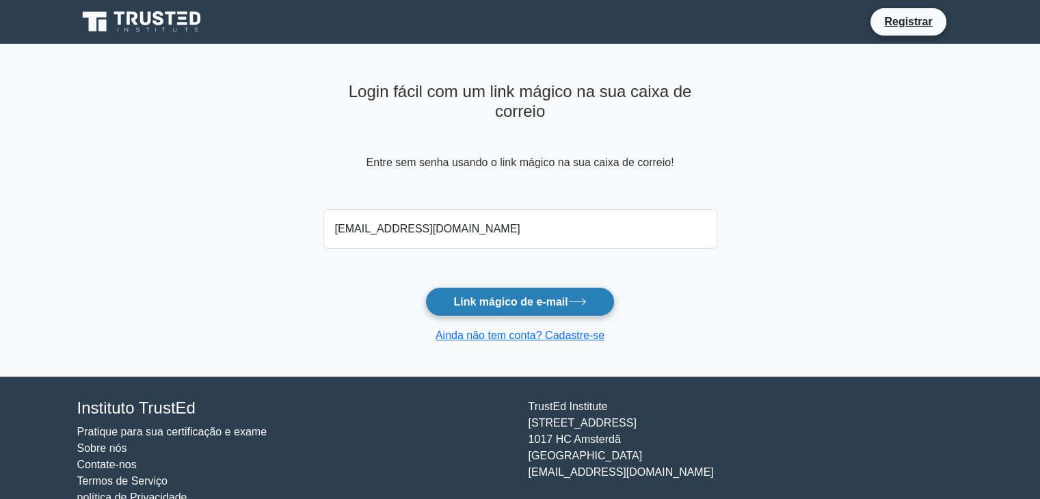
click at [509, 302] on font "Link mágico de e-mail" at bounding box center [510, 302] width 114 height 12
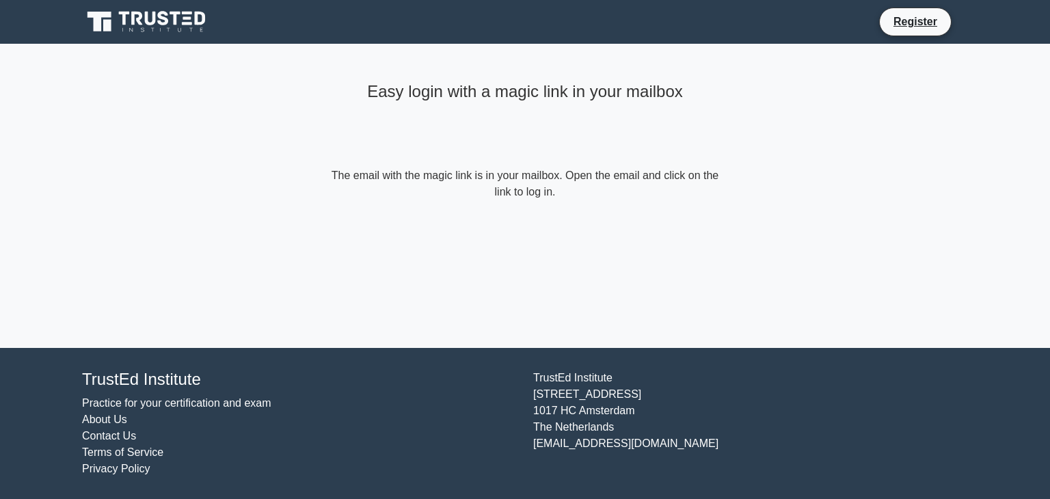
click at [875, 219] on main "Easy login with a magic link in your mailbox The email with the magic link is i…" at bounding box center [525, 196] width 1050 height 304
click at [128, 436] on link "Contact Us" at bounding box center [109, 436] width 54 height 12
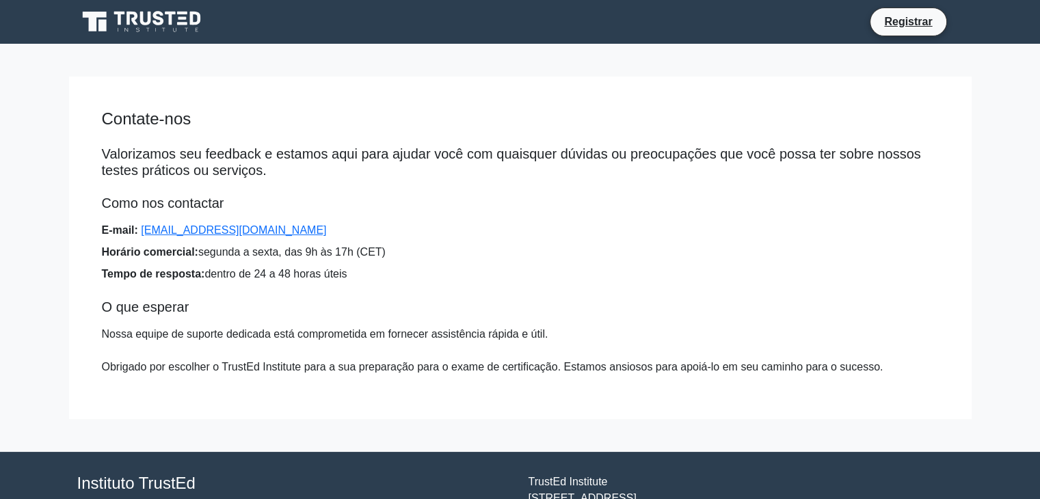
click at [563, 243] on ul "E-mail: support@trustedinstitute.com Horário comercial: segunda a sexta, das 9h…" at bounding box center [520, 252] width 837 height 60
click at [146, 28] on icon at bounding box center [142, 22] width 131 height 26
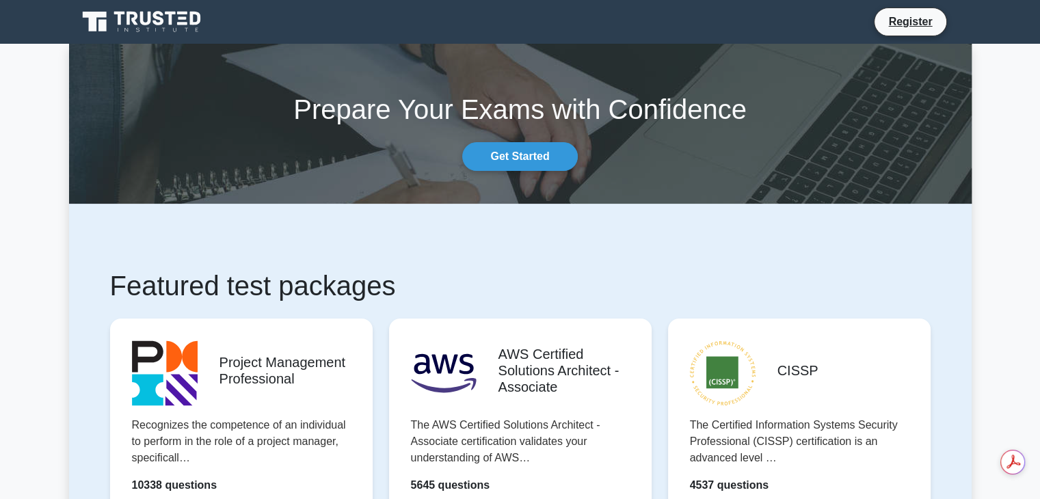
click at [914, 28] on link "Register" at bounding box center [910, 21] width 60 height 17
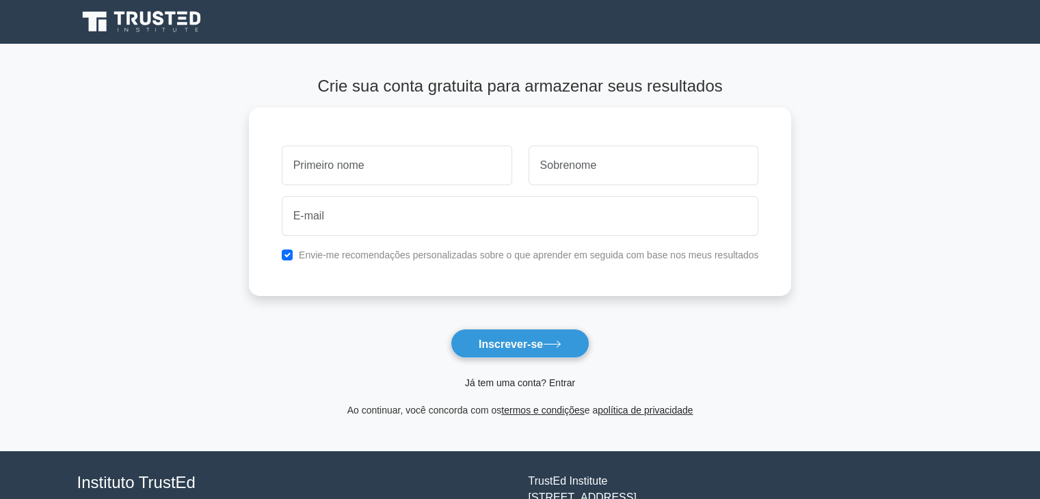
click at [482, 382] on font "Já tem uma conta? Entrar" at bounding box center [520, 382] width 110 height 11
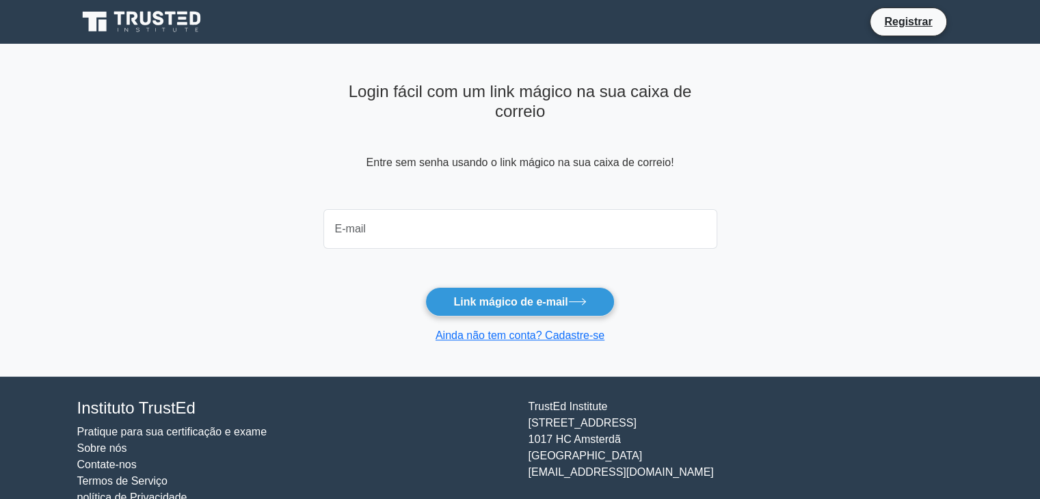
click at [431, 234] on input "email" at bounding box center [520, 229] width 394 height 40
type input "nandoreisouza@gmail.com"
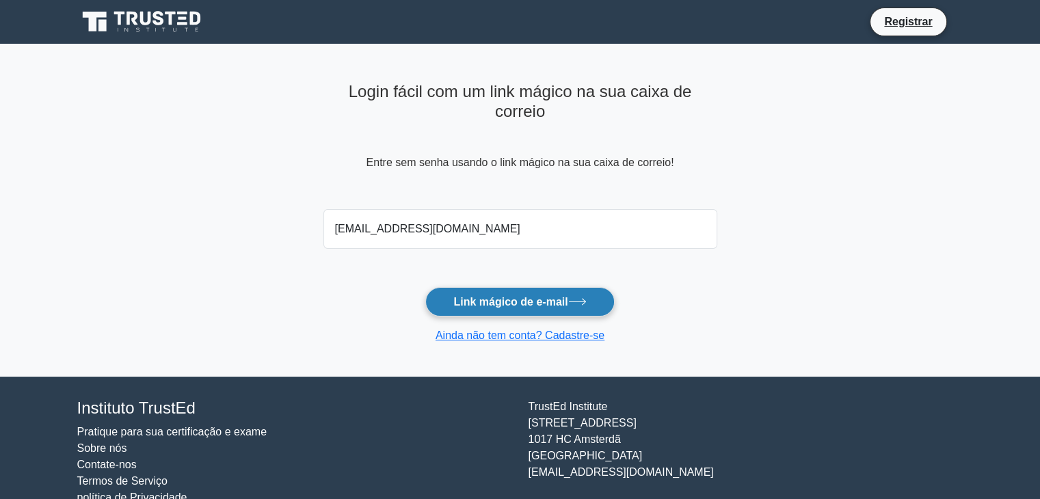
click at [520, 299] on font "Link mágico de e-mail" at bounding box center [510, 302] width 114 height 12
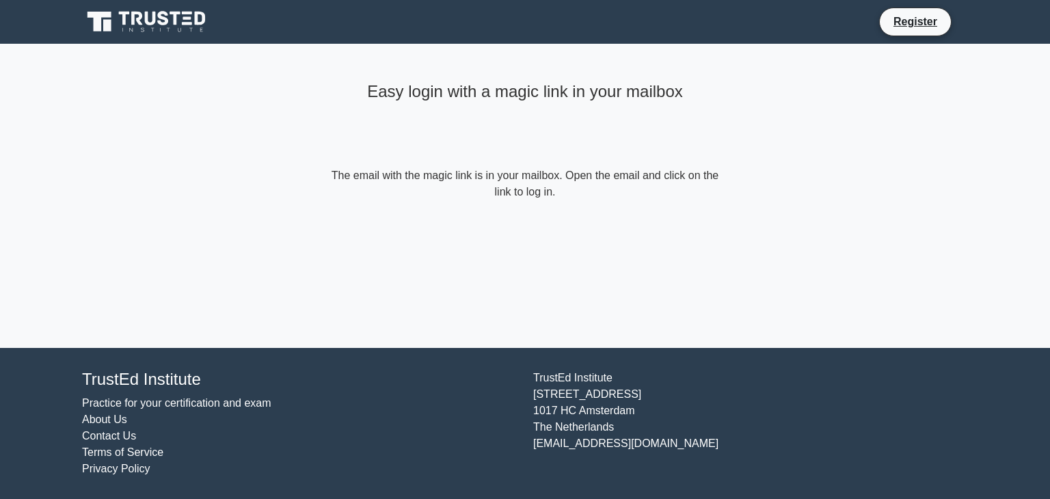
click at [555, 217] on div "Easy login with a magic link in your mailbox The email with the magic link is i…" at bounding box center [525, 138] width 410 height 189
click at [904, 23] on link "Register" at bounding box center [915, 21] width 60 height 17
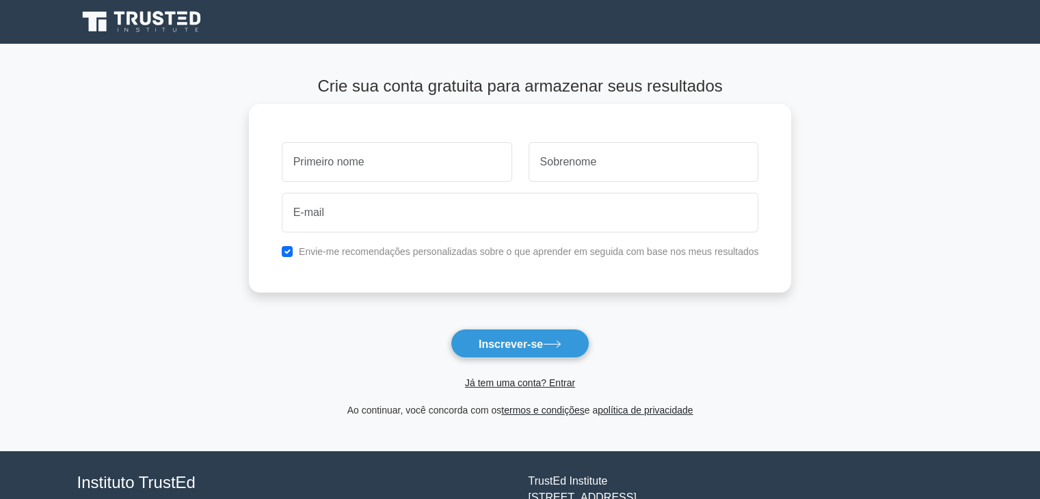
click at [409, 157] on input "text" at bounding box center [397, 162] width 230 height 40
type input "[PERSON_NAME]"
click at [598, 173] on input "text" at bounding box center [644, 162] width 230 height 40
type input "[PERSON_NAME]"
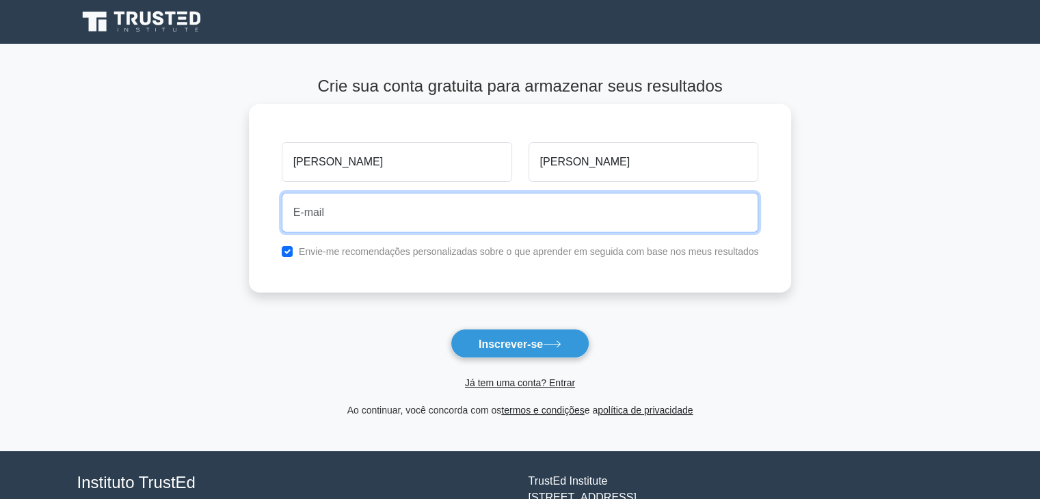
click at [344, 217] on input "email" at bounding box center [520, 213] width 477 height 40
type input "[EMAIL_ADDRESS][DOMAIN_NAME]"
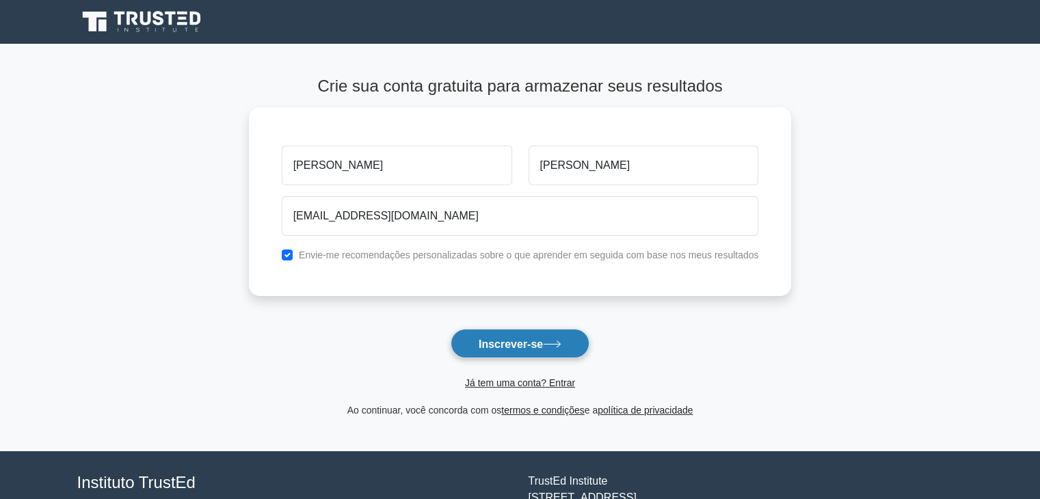
click at [500, 345] on font "Inscrever-se" at bounding box center [511, 344] width 64 height 12
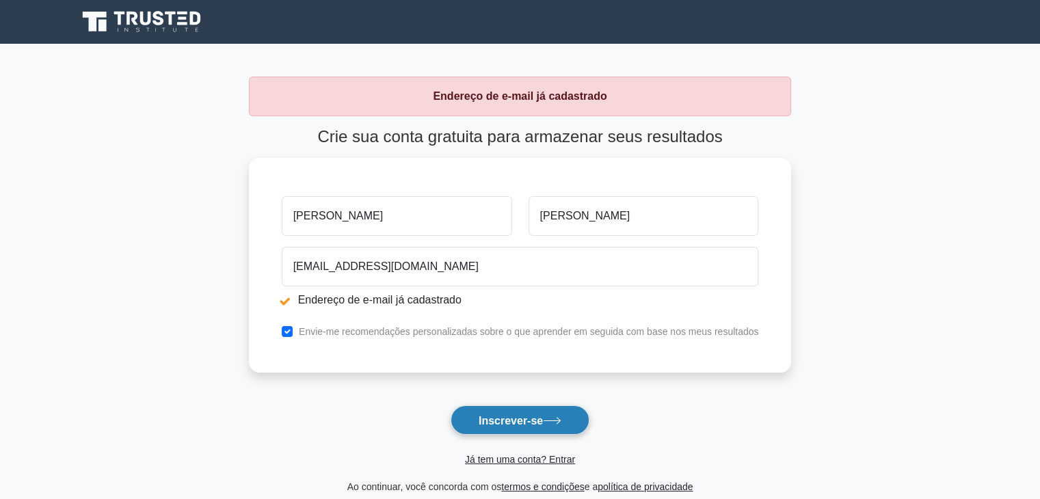
click at [507, 416] on font "Inscrever-se" at bounding box center [511, 420] width 64 height 12
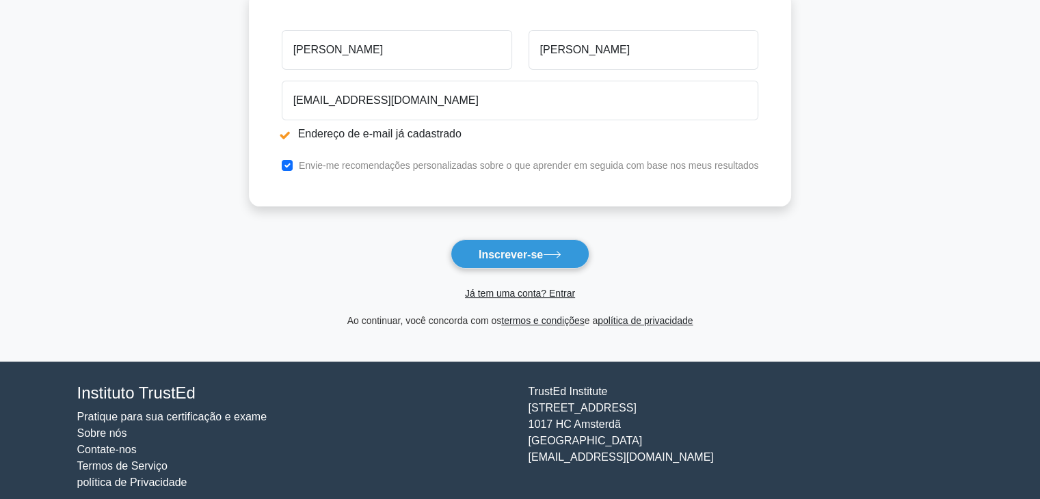
scroll to position [181, 0]
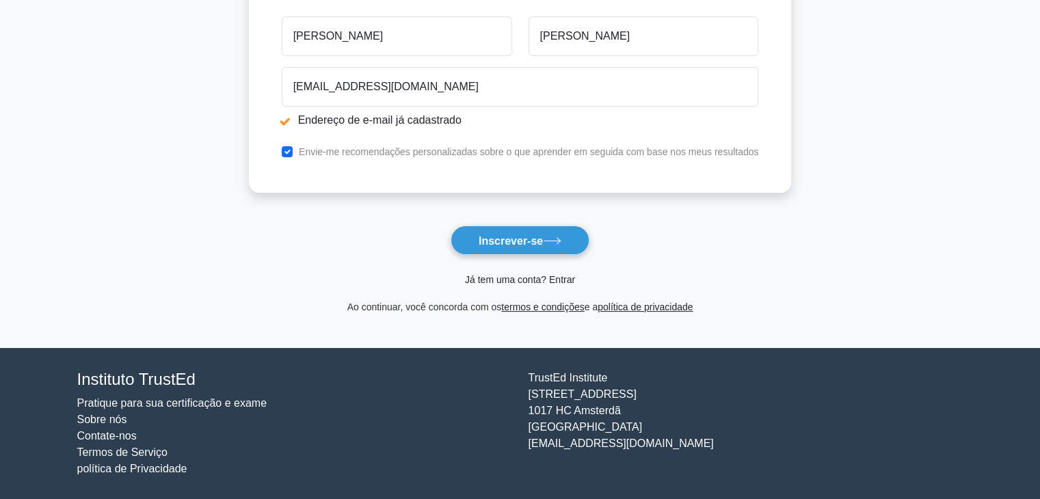
click at [494, 280] on font "Já tem uma conta? Entrar" at bounding box center [520, 279] width 110 height 11
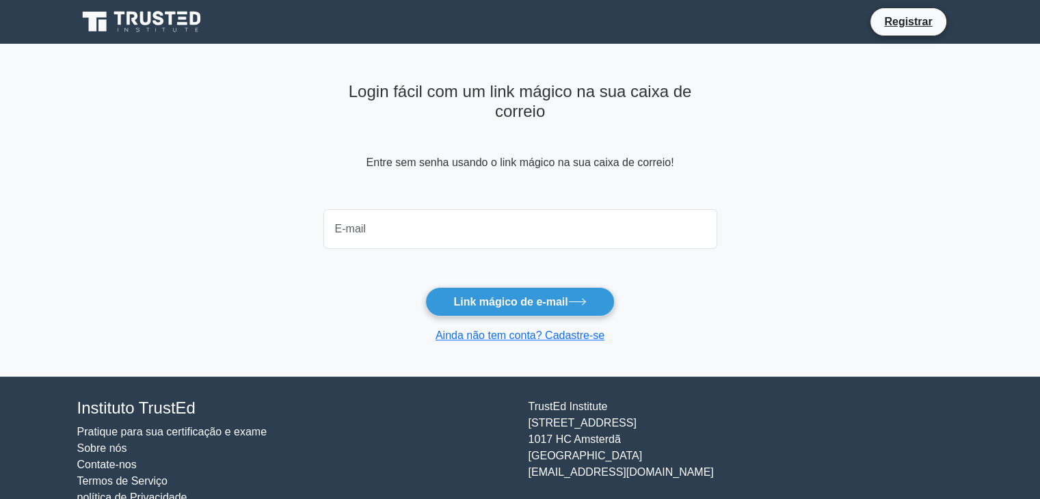
click at [428, 223] on input "email" at bounding box center [520, 229] width 394 height 40
type input "[EMAIL_ADDRESS][DOMAIN_NAME]"
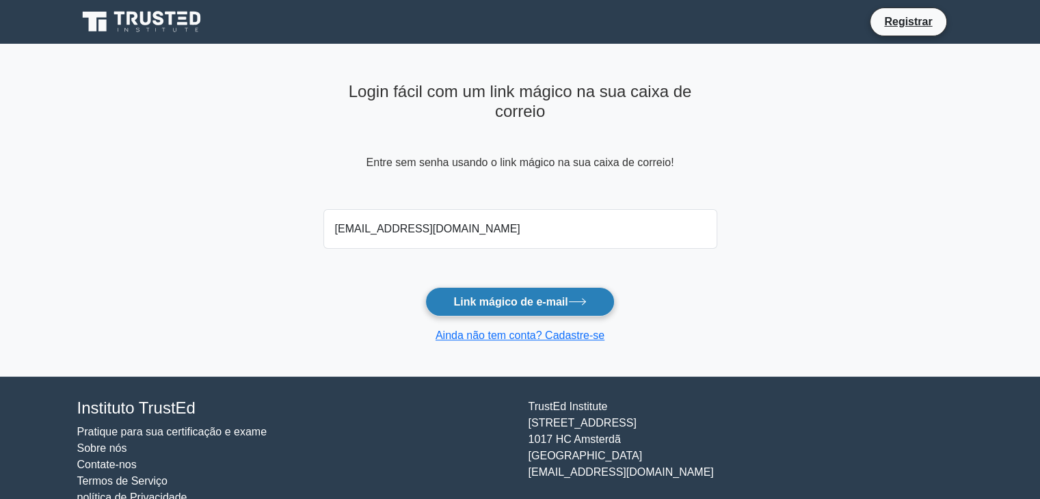
click at [515, 298] on font "Link mágico de e-mail" at bounding box center [510, 302] width 114 height 12
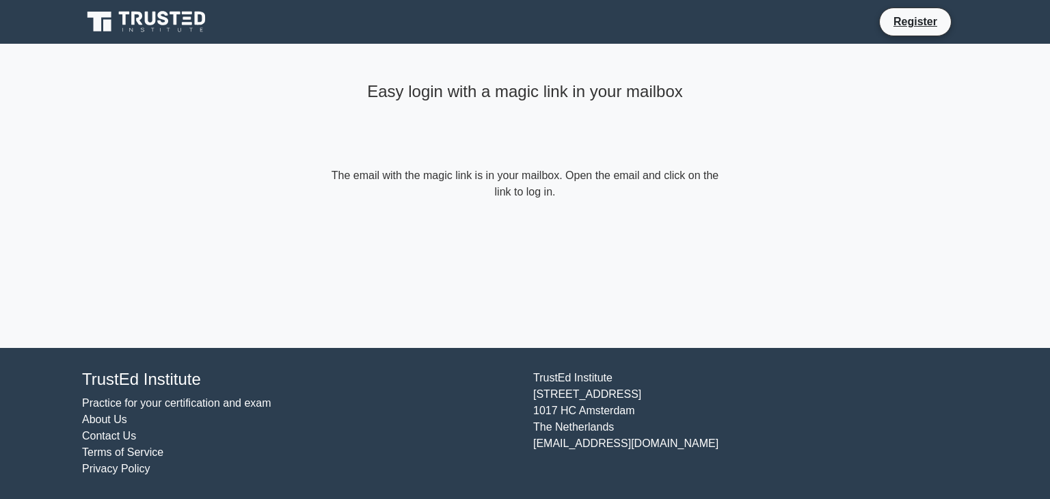
click at [647, 100] on h4 "Easy login with a magic link in your mailbox" at bounding box center [525, 92] width 394 height 20
click at [929, 21] on link "Register" at bounding box center [915, 21] width 60 height 17
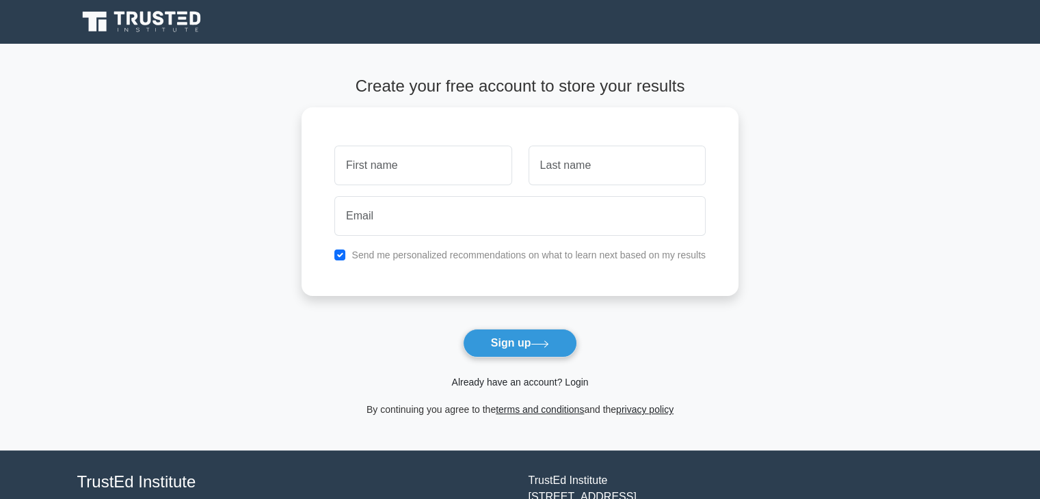
click at [513, 388] on link "Already have an account? Login" at bounding box center [519, 382] width 137 height 11
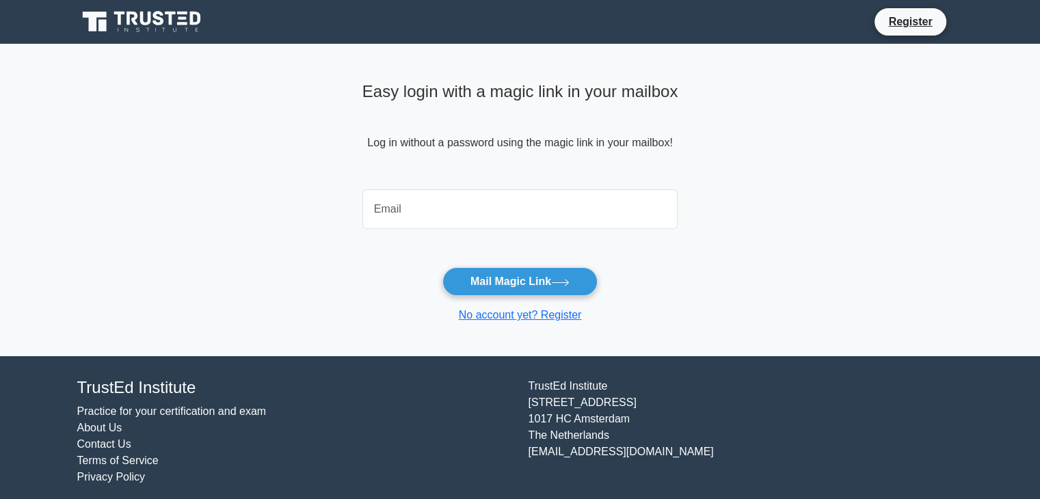
click at [454, 208] on input "email" at bounding box center [520, 209] width 316 height 40
type input "nandoreisouza@gmail.com"
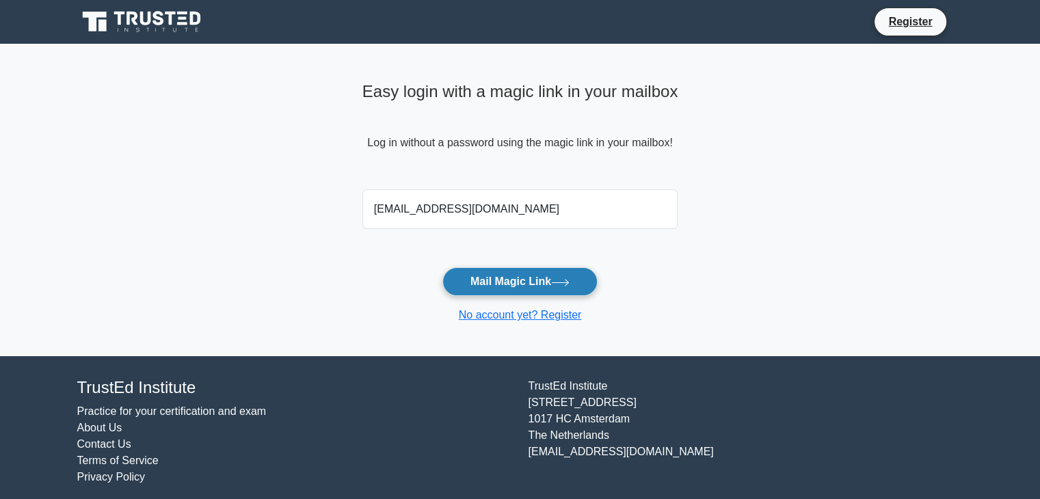
click at [485, 276] on button "Mail Magic Link" at bounding box center [519, 281] width 155 height 29
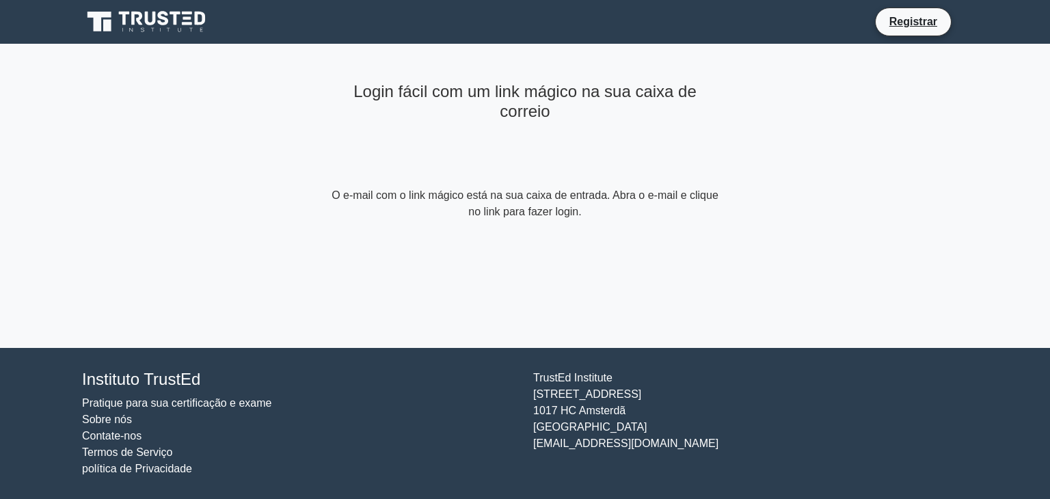
click at [804, 126] on main "Login fácil com um link mágico na sua caixa de correio O e-mail com o link mági…" at bounding box center [525, 196] width 1050 height 304
click at [161, 18] on icon at bounding box center [163, 18] width 11 height 14
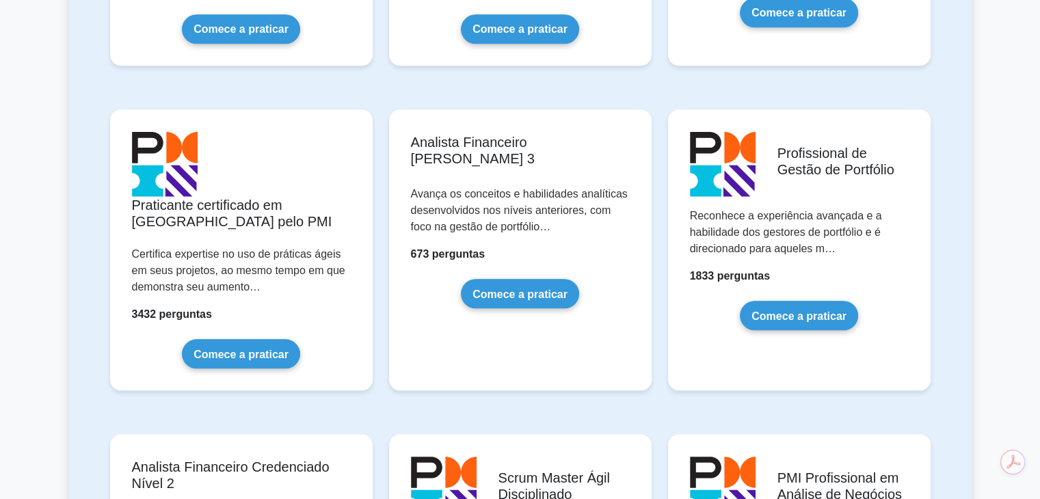
scroll to position [1299, 0]
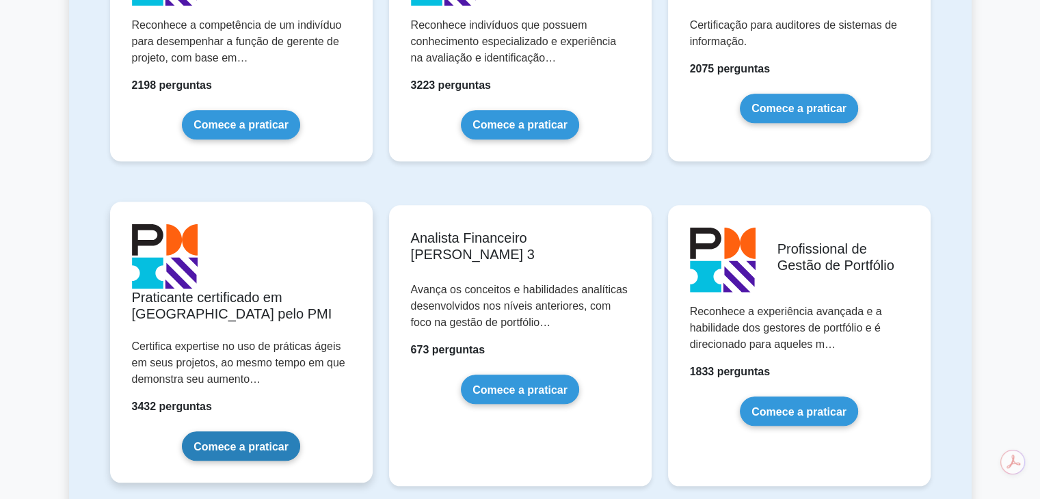
click at [243, 431] on link "Comece a praticar" at bounding box center [241, 445] width 118 height 29
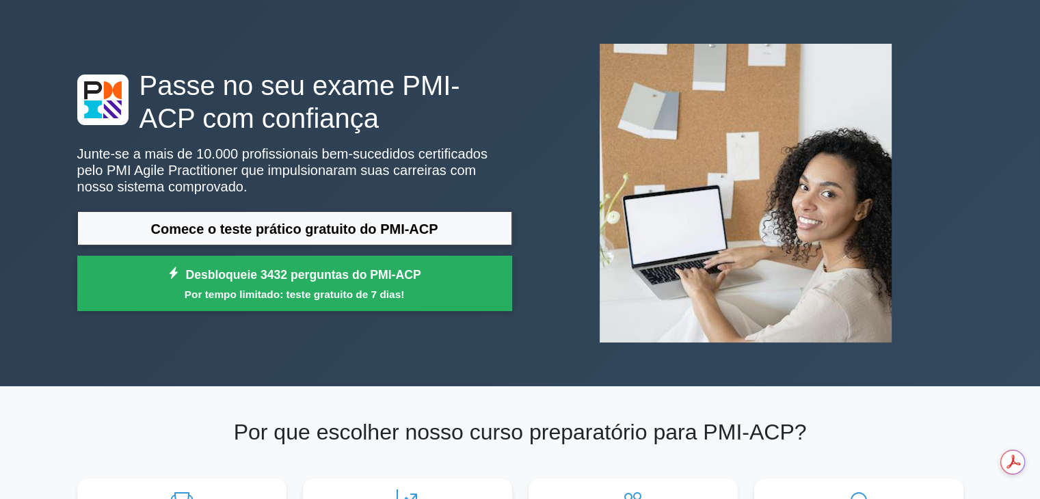
scroll to position [68, 0]
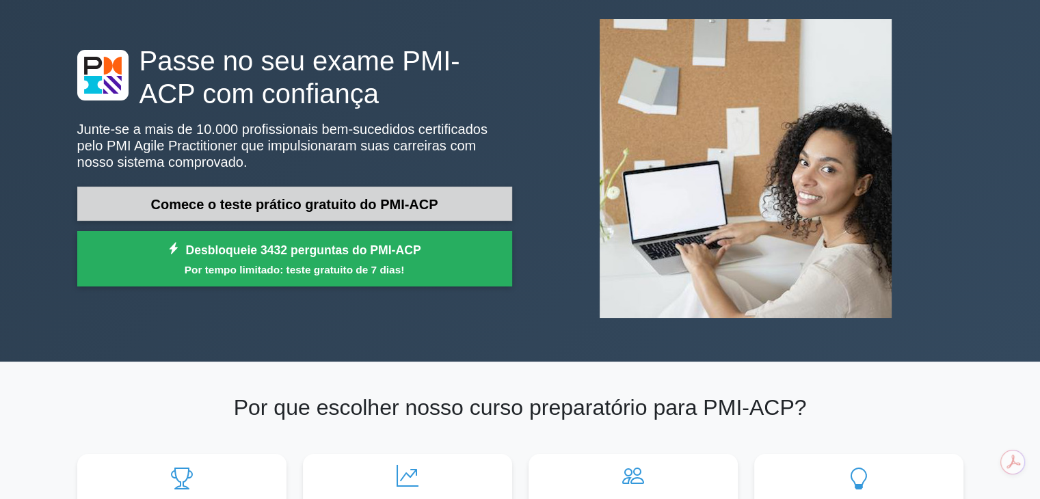
click at [421, 206] on font "Comece o teste prático gratuito do PMI-ACP" at bounding box center [293, 204] width 287 height 15
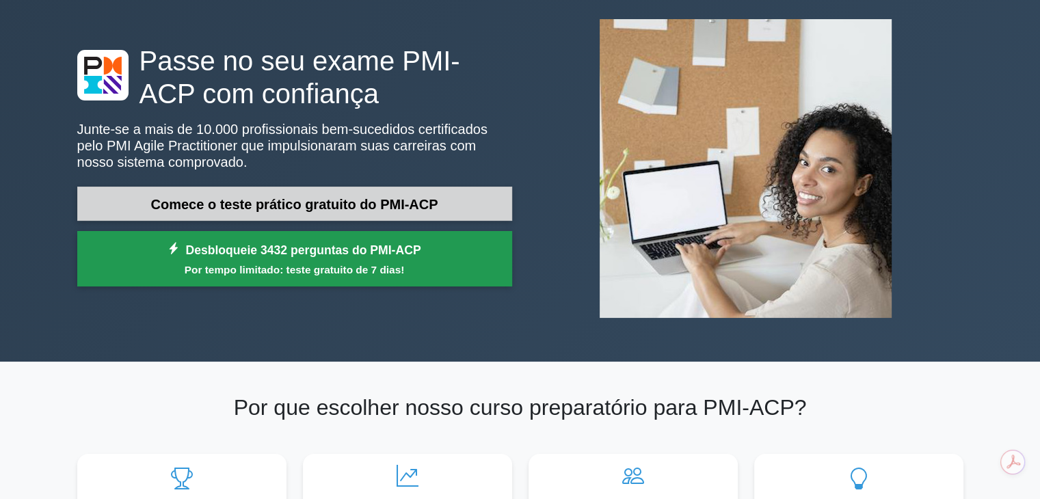
click at [306, 262] on small "Por tempo limitado: teste gratuito de 7 dias!" at bounding box center [294, 270] width 401 height 16
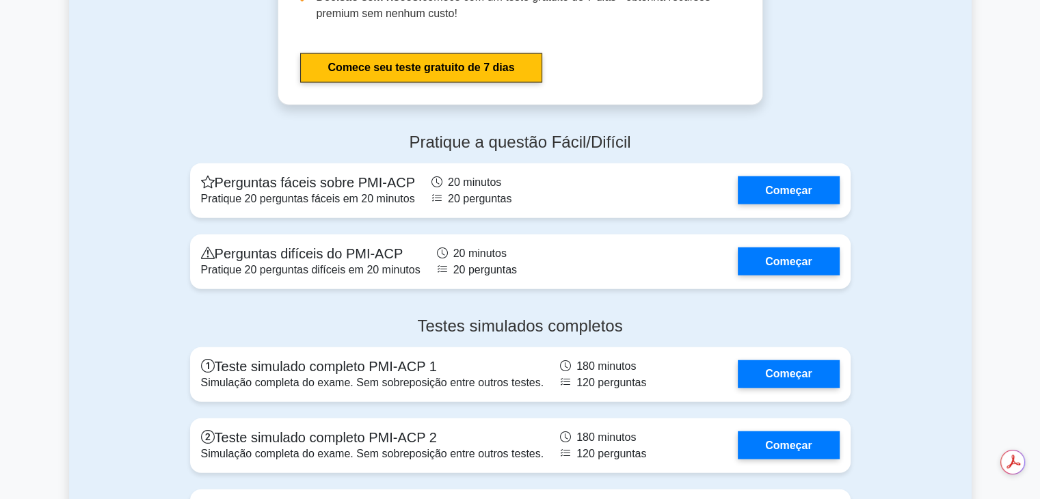
scroll to position [3350, 0]
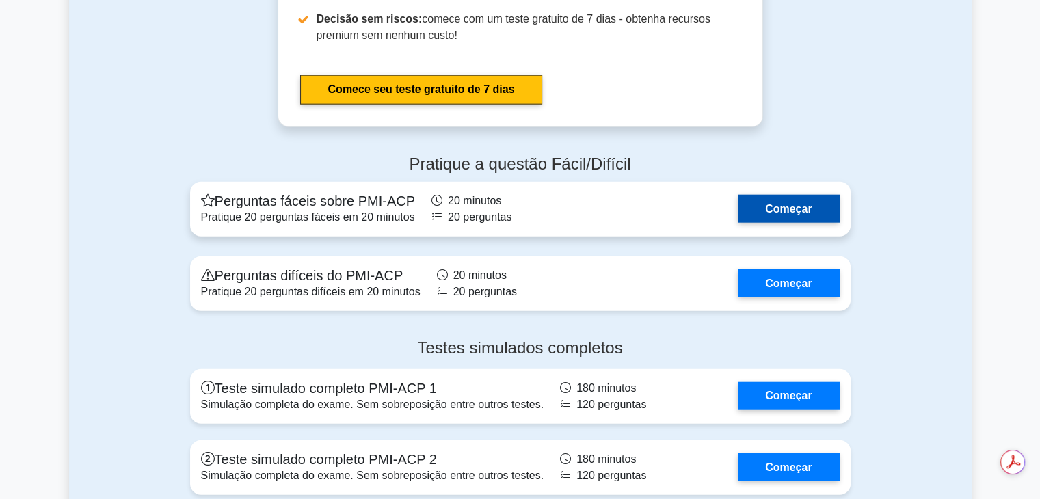
click at [780, 223] on link "Começar" at bounding box center [788, 209] width 101 height 28
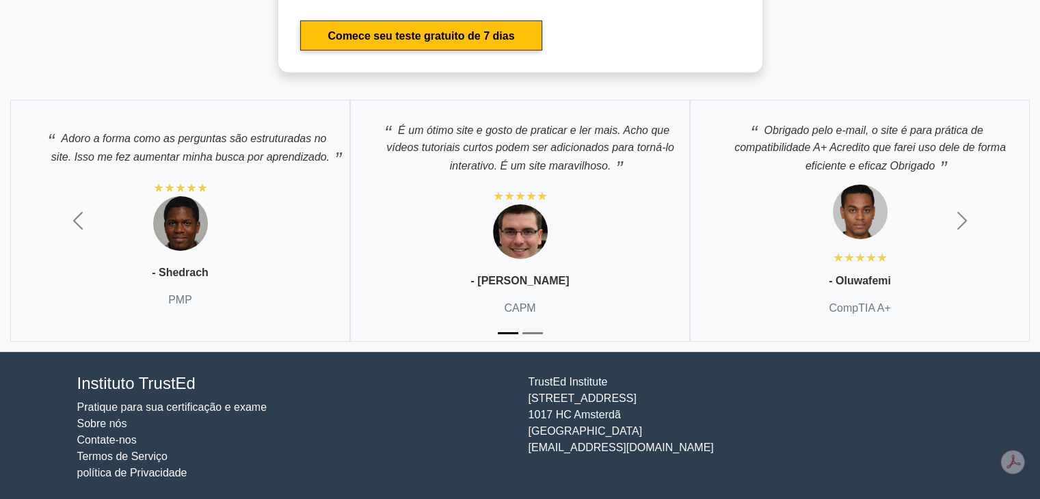
scroll to position [4439, 0]
